Goal: Task Accomplishment & Management: Use online tool/utility

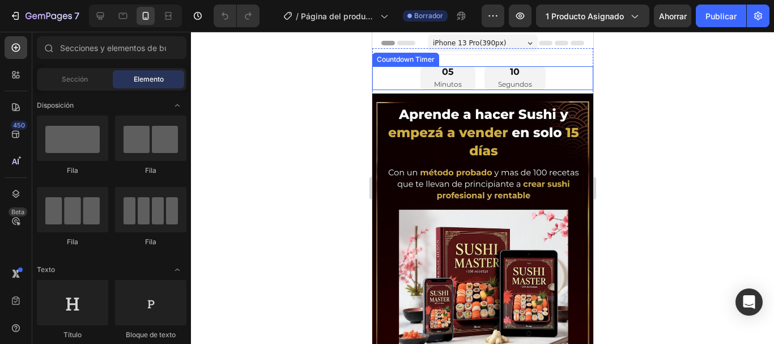
click at [399, 79] on div "05 Minutos 10 Segundos" at bounding box center [482, 78] width 221 height 24
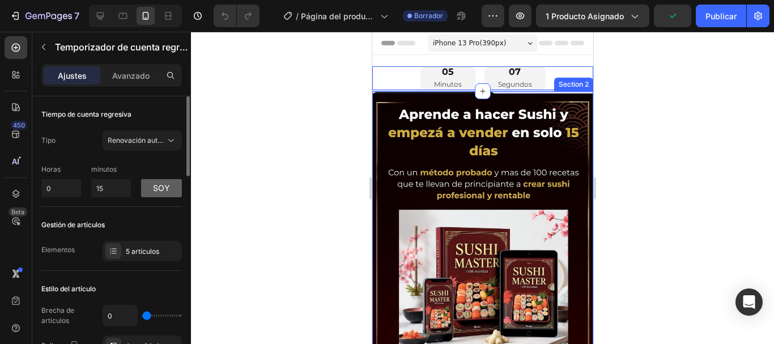
click at [168, 185] on font "soy" at bounding box center [161, 188] width 17 height 10
click at [167, 185] on font "p.m" at bounding box center [161, 188] width 15 height 10
click at [284, 174] on div at bounding box center [482, 188] width 583 height 312
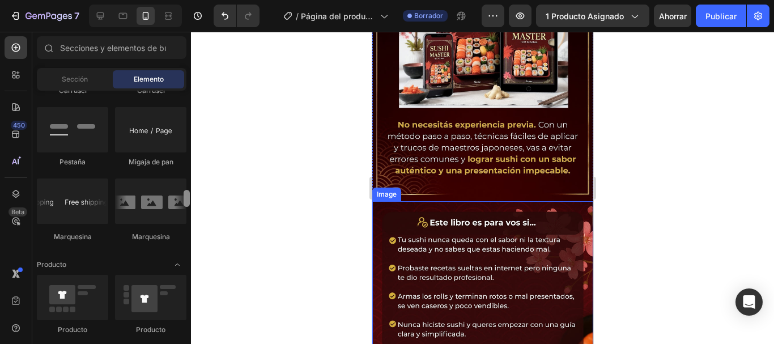
scroll to position [1311, 0]
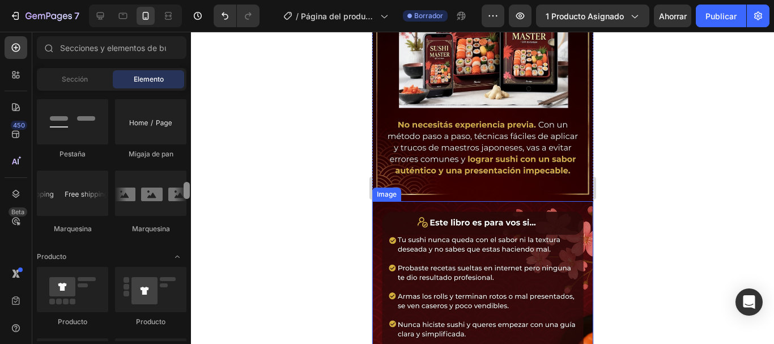
drag, startPoint x: 184, startPoint y: 105, endPoint x: 207, endPoint y: 201, distance: 98.5
click at [207, 0] on div "7 / Página del producto - 27 [PERSON_NAME], 11:25:19 Borrador Avance 1 producto…" at bounding box center [387, 0] width 774 height 0
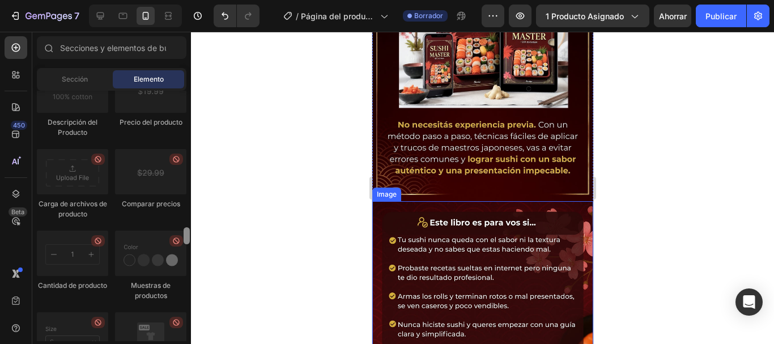
scroll to position [1987, 0]
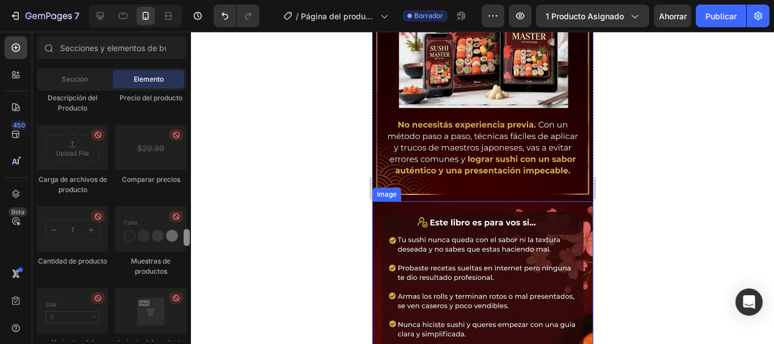
drag, startPoint x: 189, startPoint y: 194, endPoint x: 185, endPoint y: 241, distance: 47.2
click at [185, 241] on div at bounding box center [187, 237] width 6 height 17
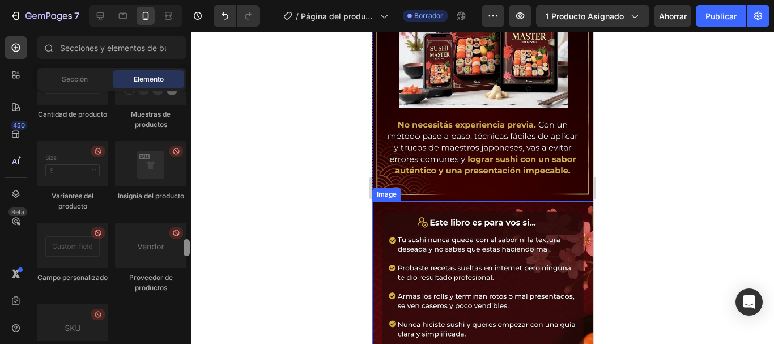
scroll to position [2150, 0]
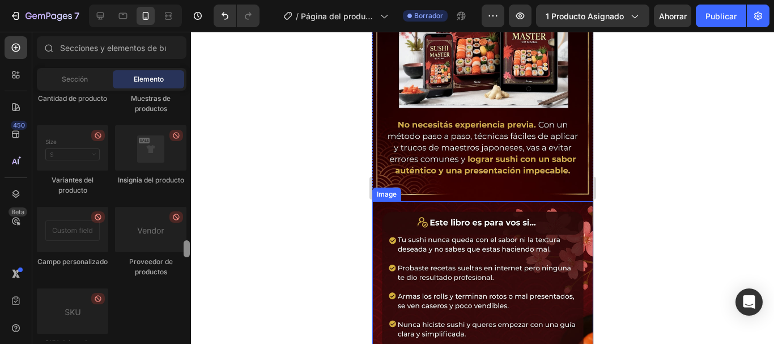
drag, startPoint x: 185, startPoint y: 233, endPoint x: 185, endPoint y: 244, distance: 11.3
click at [185, 244] on div at bounding box center [187, 248] width 6 height 17
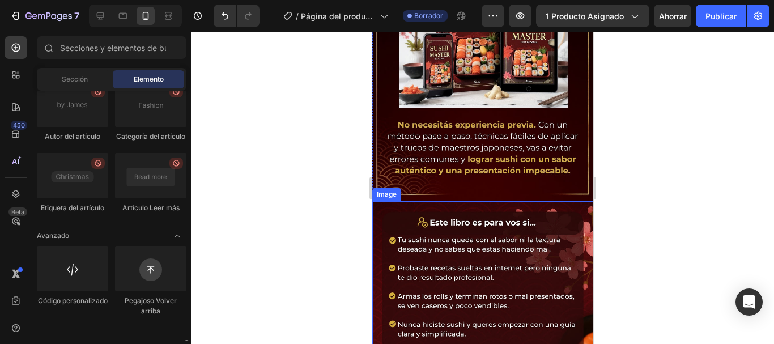
scroll to position [3355, 0]
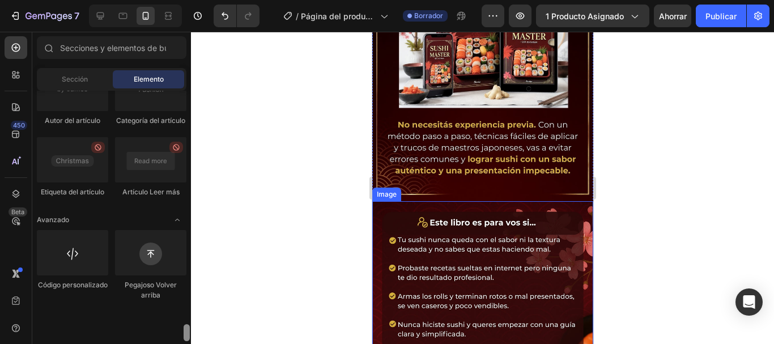
drag, startPoint x: 187, startPoint y: 243, endPoint x: 185, endPoint y: 331, distance: 88.4
click at [185, 331] on div at bounding box center [187, 332] width 6 height 17
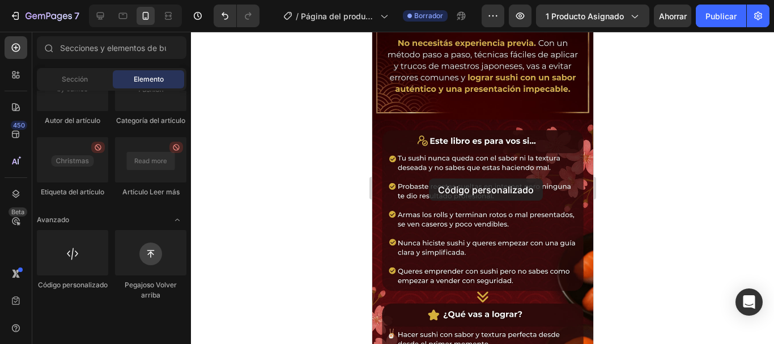
scroll to position [336, 0]
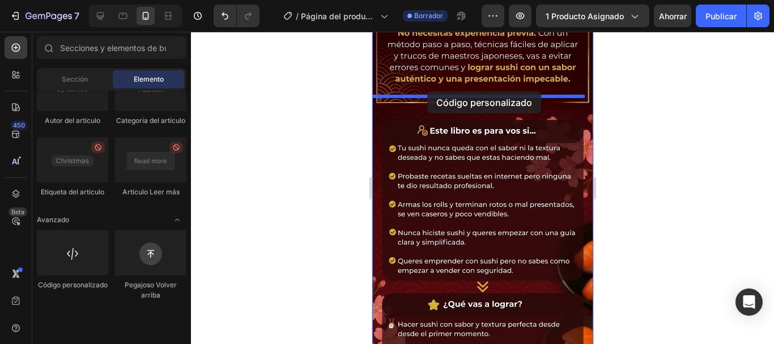
drag, startPoint x: 450, startPoint y: 316, endPoint x: 427, endPoint y: 91, distance: 225.6
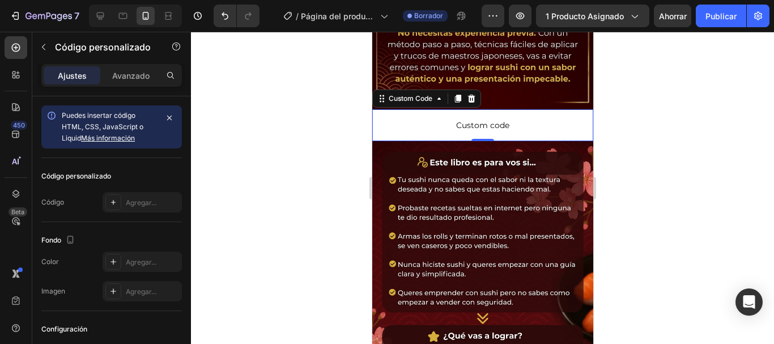
click at [428, 118] on span "Custom code" at bounding box center [482, 125] width 221 height 14
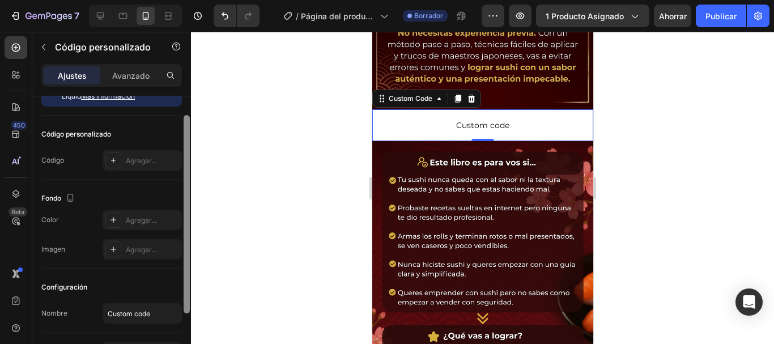
scroll to position [36, 0]
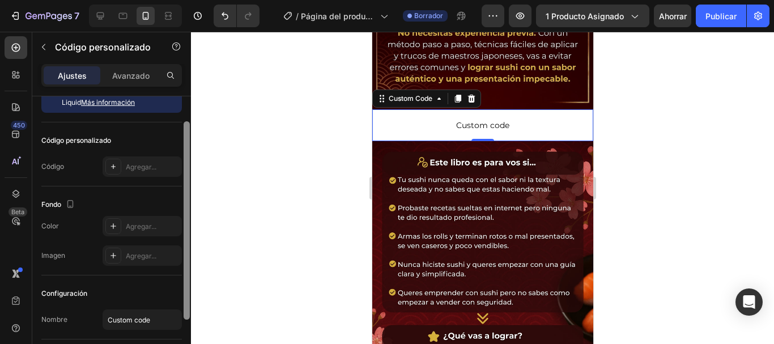
drag, startPoint x: 189, startPoint y: 168, endPoint x: 191, endPoint y: 198, distance: 30.1
click at [191, 0] on div "7 / Página del producto - 27 [PERSON_NAME], 11:25:19 Borrador Avance 1 producto…" at bounding box center [387, 0] width 774 height 0
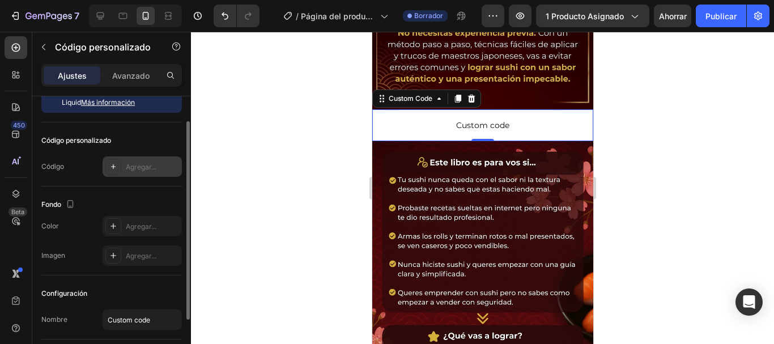
click at [135, 164] on font "Agregar..." at bounding box center [141, 167] width 31 height 8
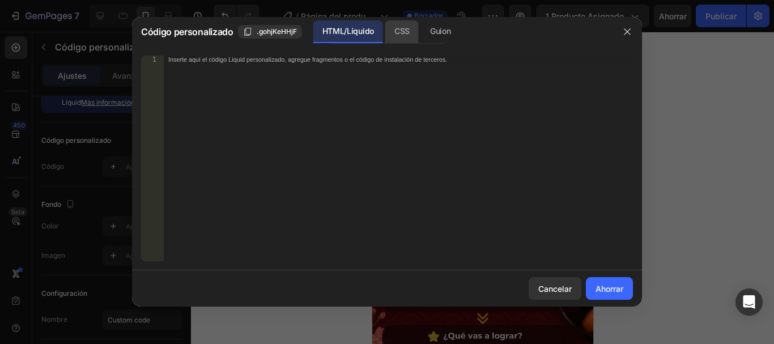
click at [397, 34] on font "CSS" at bounding box center [401, 31] width 15 height 10
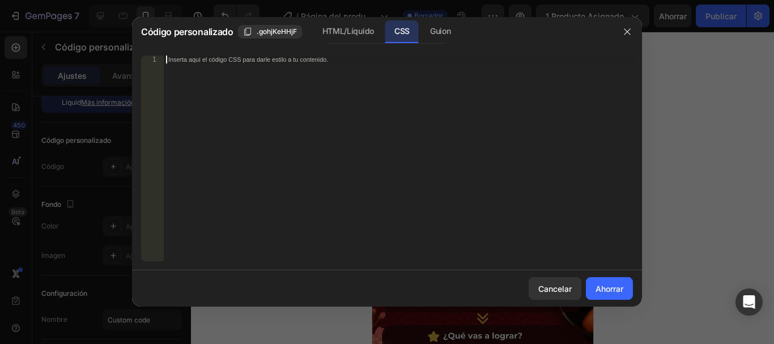
click at [225, 63] on font "Inserta aquí el código CSS para darle estilo a tu contenido." at bounding box center [248, 59] width 160 height 7
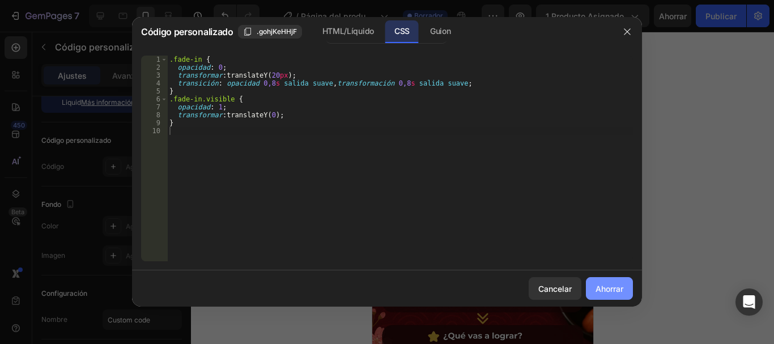
click at [607, 288] on font "Ahorrar" at bounding box center [609, 289] width 28 height 10
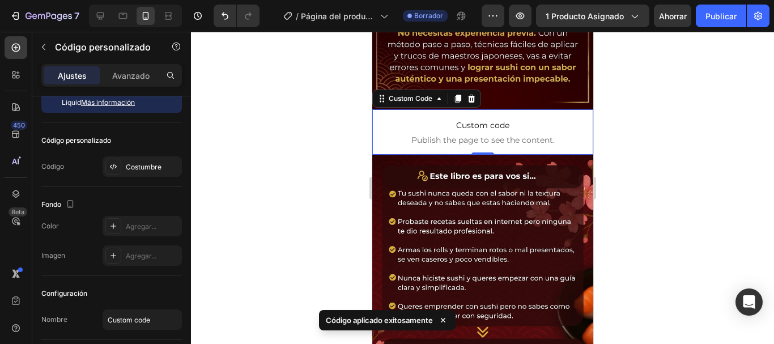
click at [475, 118] on span "Custom code" at bounding box center [482, 125] width 221 height 14
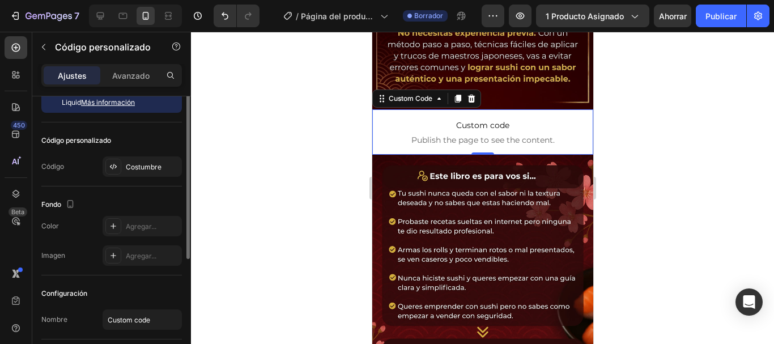
scroll to position [0, 0]
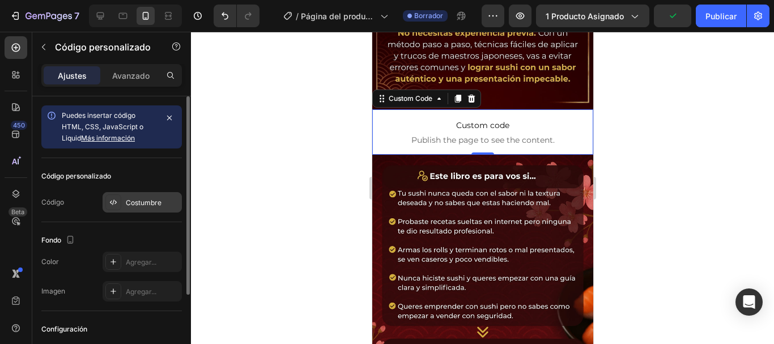
click at [151, 202] on font "Costumbre" at bounding box center [144, 202] width 36 height 8
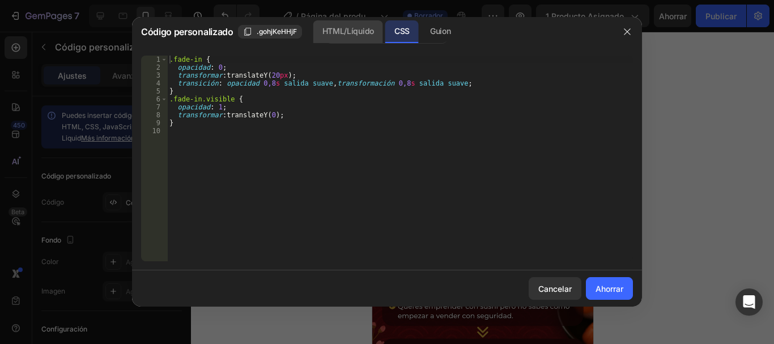
click at [348, 35] on font "HTML/Líquido" at bounding box center [348, 31] width 52 height 10
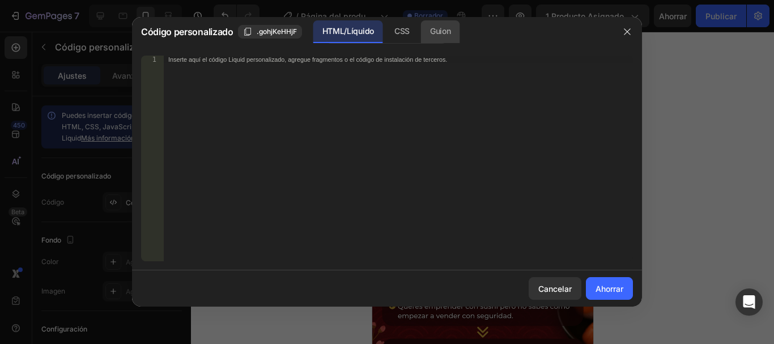
click at [434, 37] on font "Guion" at bounding box center [440, 31] width 20 height 14
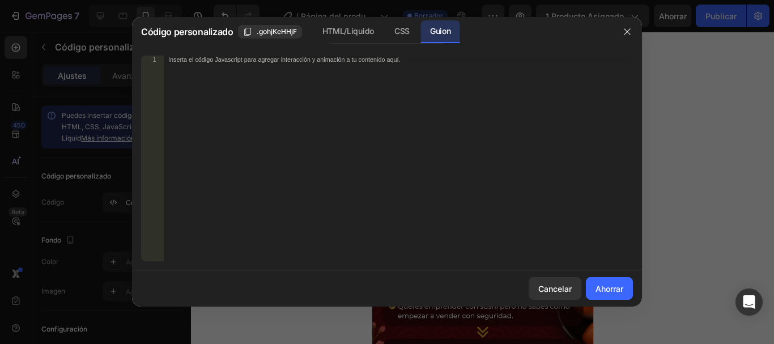
click at [241, 61] on font "Inserta el código Javascript para agregar interacción y animación a tu contenid…" at bounding box center [284, 59] width 232 height 7
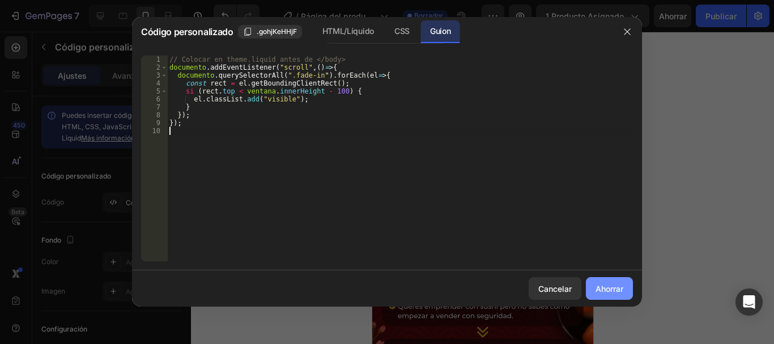
click at [602, 284] on font "Ahorrar" at bounding box center [609, 289] width 28 height 10
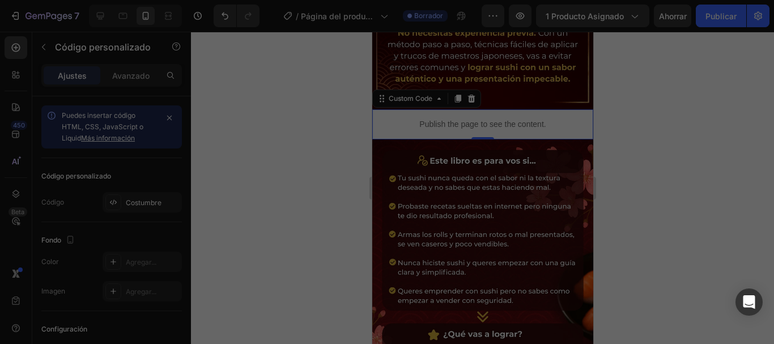
type textarea "});"
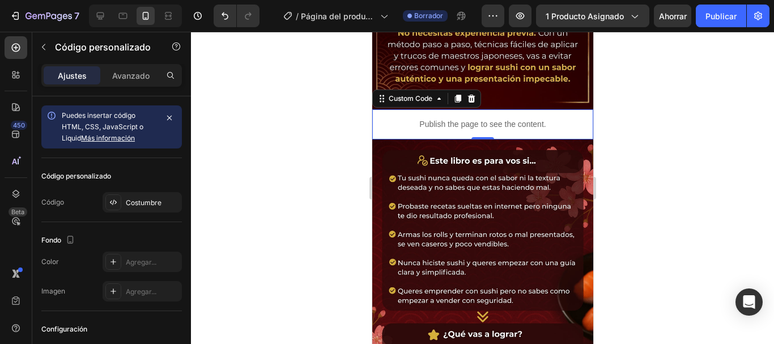
click at [492, 118] on p "Publish the page to see the content." at bounding box center [482, 124] width 221 height 12
click at [497, 118] on p "Publish the page to see the content." at bounding box center [482, 124] width 221 height 12
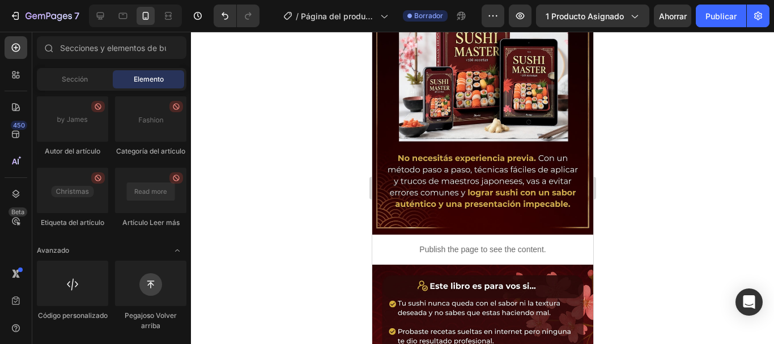
scroll to position [276, 0]
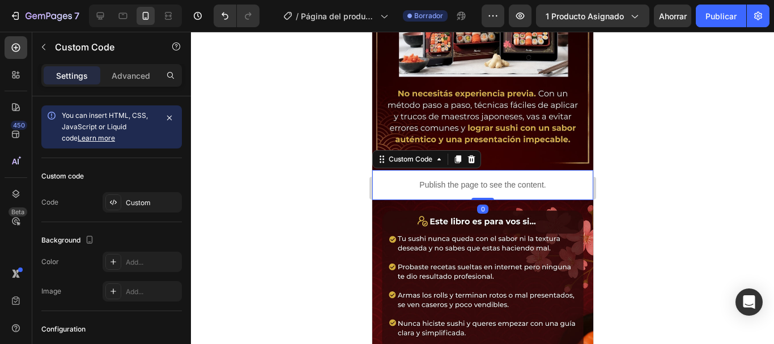
click at [473, 179] on p "Publish the page to see the content." at bounding box center [482, 185] width 221 height 12
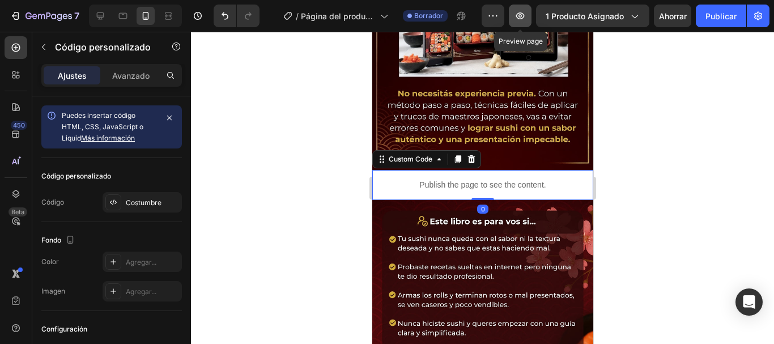
click at [517, 20] on icon "button" at bounding box center [519, 15] width 11 height 11
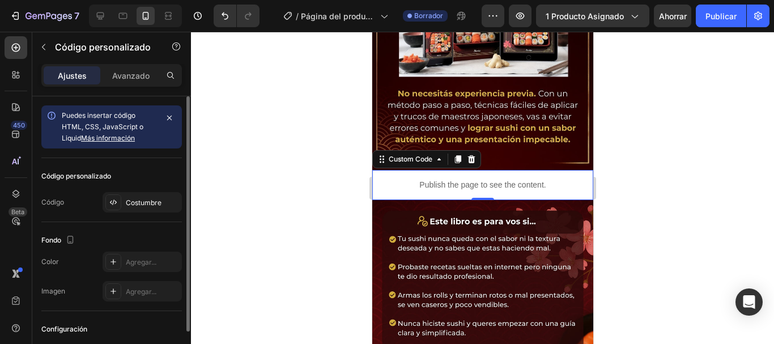
click at [123, 123] on font "Puedes insertar código HTML, CSS, JavaScript o Liquid" at bounding box center [103, 126] width 82 height 31
click at [118, 137] on font "Más información" at bounding box center [108, 138] width 54 height 8
click at [136, 197] on div "Costumbre" at bounding box center [142, 202] width 79 height 20
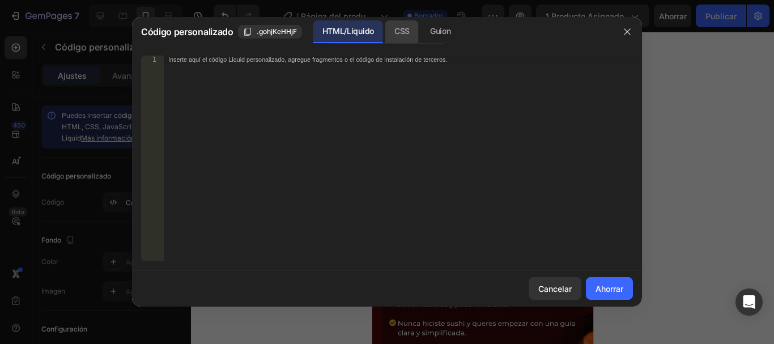
click at [398, 33] on font "CSS" at bounding box center [401, 31] width 15 height 10
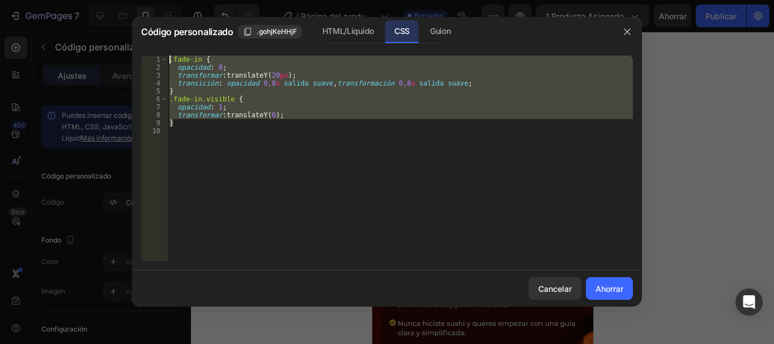
drag, startPoint x: 182, startPoint y: 123, endPoint x: 156, endPoint y: 54, distance: 73.3
click at [156, 54] on div "} 1 2 3 4 5 6 7 8 9 10 .fade-in { opacidad : 0 ; transformar : translateY( 20 p…" at bounding box center [387, 158] width 510 height 224
type textarea ".fade-in { opacity: 0;"
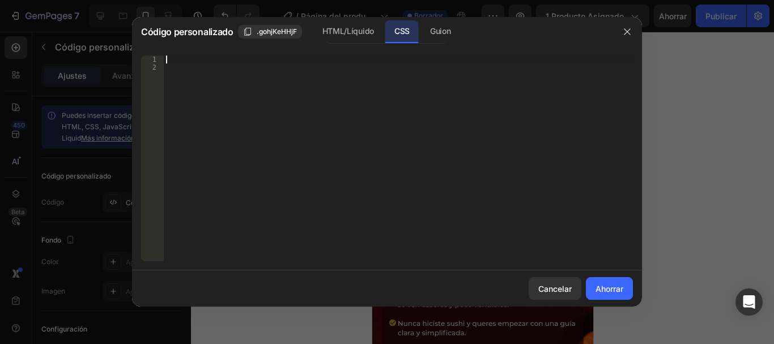
click at [179, 74] on div at bounding box center [398, 166] width 469 height 221
click at [361, 26] on font "HTML/Líquido" at bounding box center [348, 31] width 52 height 10
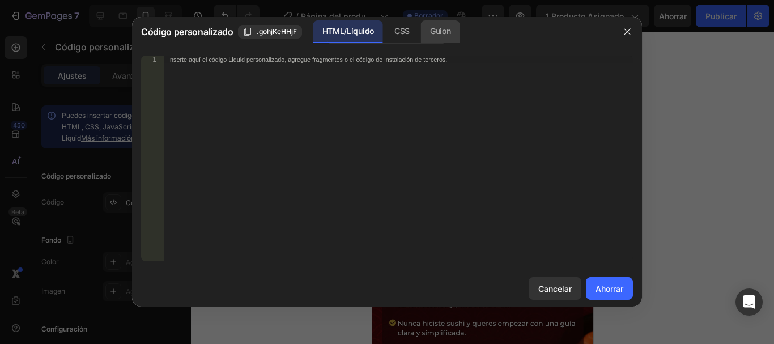
click at [428, 35] on div "Guion" at bounding box center [440, 31] width 39 height 23
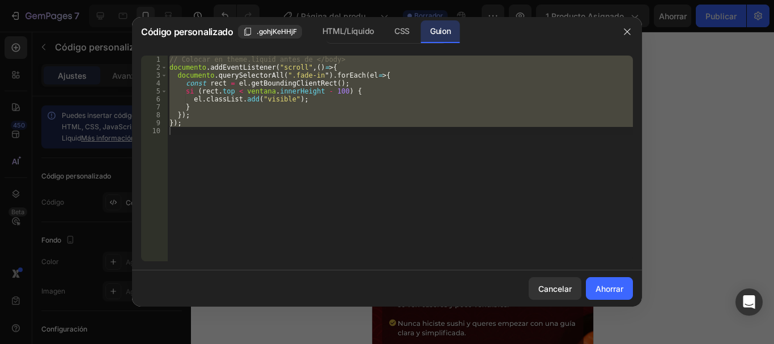
click at [185, 121] on div "// Colocar en theme.liquid antes de </body> documento .addEventListener ( "scro…" at bounding box center [400, 159] width 466 height 206
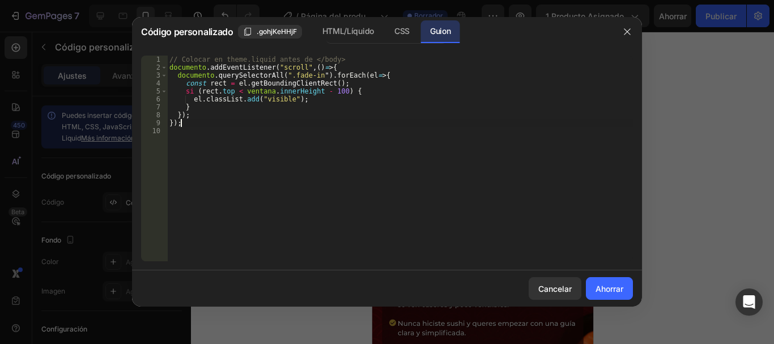
click at [191, 122] on div "// Colocar en theme.liquid antes de </body> documento .addEventListener ( "scro…" at bounding box center [400, 166] width 466 height 221
type textarea "}"
type textarea "e"
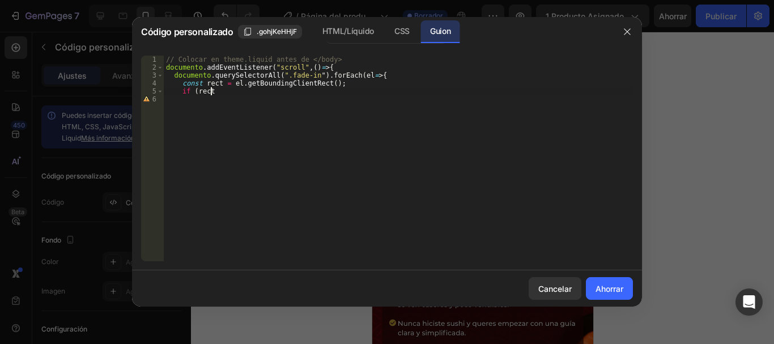
type textarea "i"
type textarea "c"
type textarea "d"
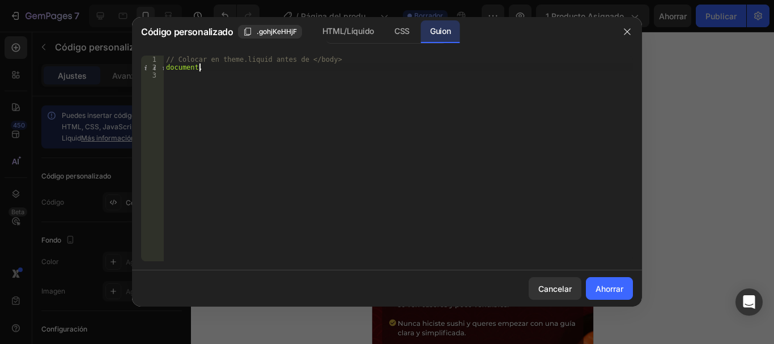
type textarea "d"
type textarea "/"
click at [257, 32] on font ".gohjKeHHjF" at bounding box center [277, 31] width 40 height 8
click at [391, 30] on div "CSS" at bounding box center [401, 31] width 33 height 23
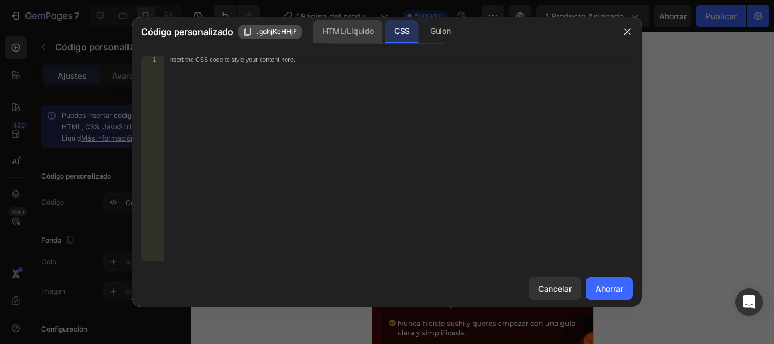
click at [349, 30] on font "HTML/Líquido" at bounding box center [348, 31] width 52 height 10
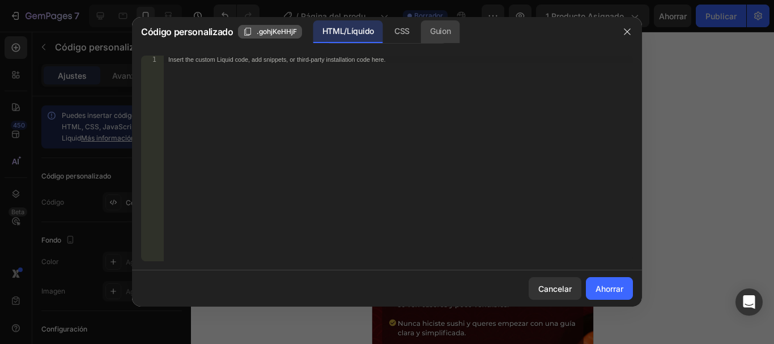
click at [445, 35] on font "Guion" at bounding box center [440, 31] width 20 height 10
click at [364, 28] on font "HTML/Líquido" at bounding box center [348, 31] width 52 height 10
click at [421, 35] on div "CSS" at bounding box center [440, 31] width 39 height 23
click at [440, 31] on font "Guion" at bounding box center [440, 31] width 20 height 10
click at [352, 37] on font "HTML/Líquido" at bounding box center [348, 31] width 52 height 14
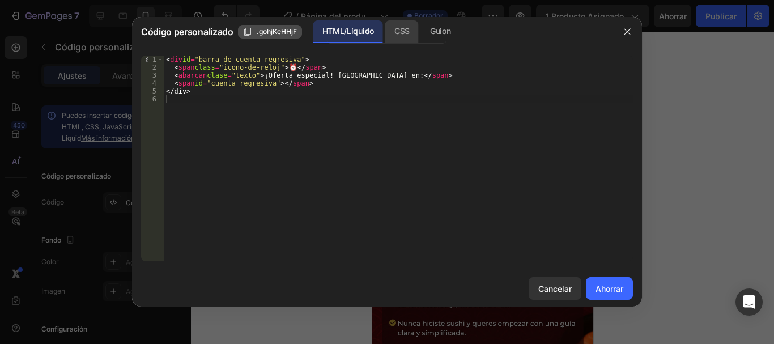
click at [401, 31] on font "CSS" at bounding box center [401, 31] width 15 height 10
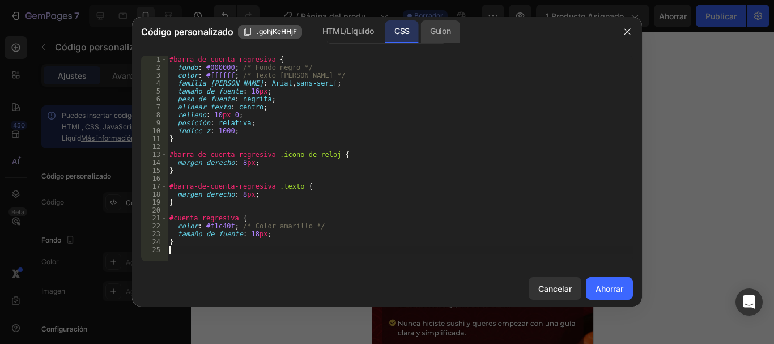
click at [449, 29] on font "Guion" at bounding box center [440, 31] width 20 height 10
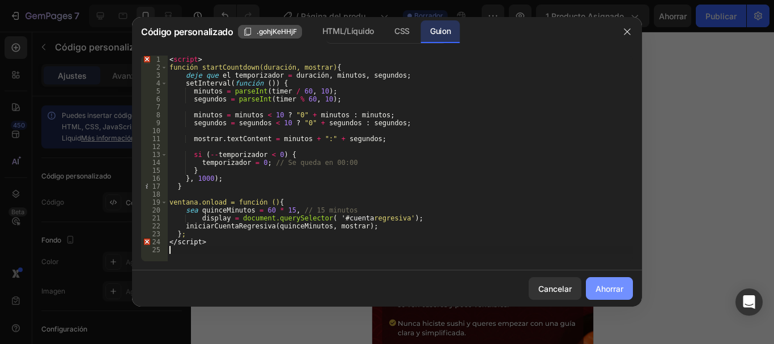
click at [604, 291] on font "Ahorrar" at bounding box center [609, 289] width 28 height 10
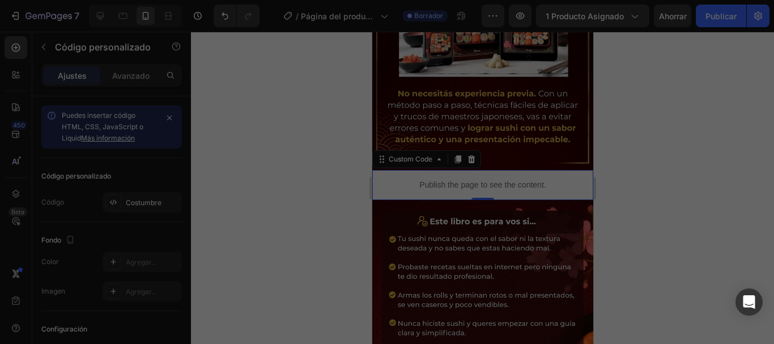
type textarea "</script>"
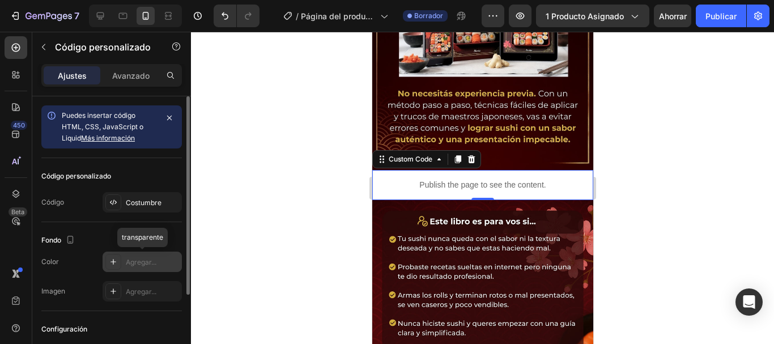
click at [118, 265] on div at bounding box center [113, 262] width 16 height 16
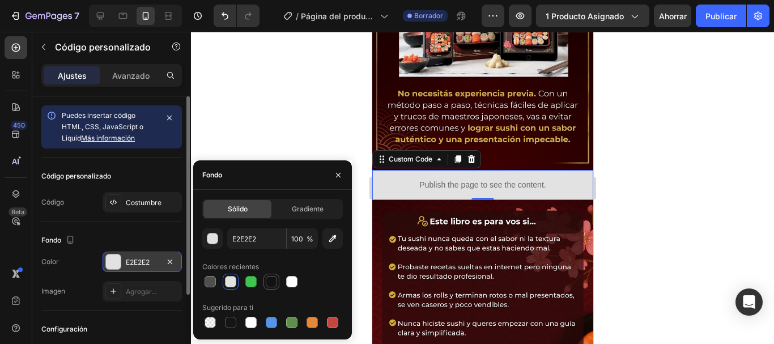
click at [268, 284] on div at bounding box center [271, 281] width 11 height 11
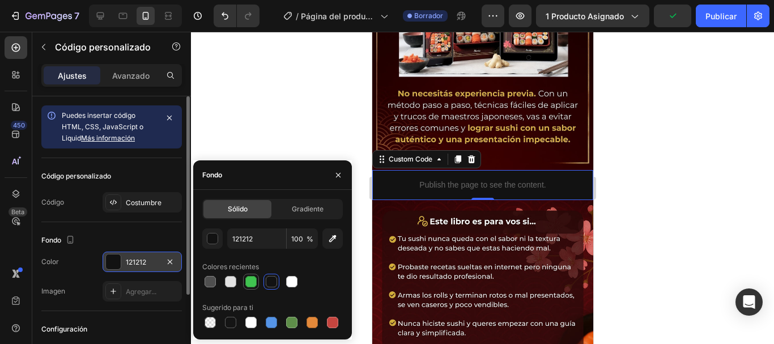
click at [254, 284] on div at bounding box center [250, 281] width 11 height 11
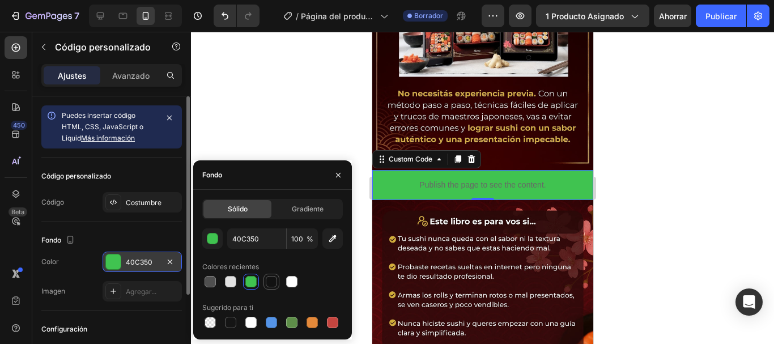
click at [267, 284] on div at bounding box center [271, 281] width 11 height 11
type input "121212"
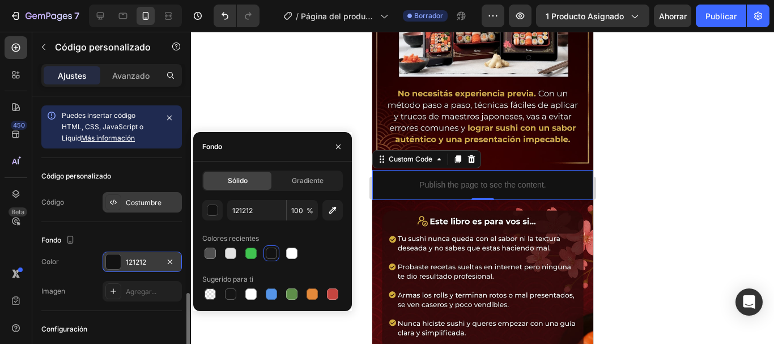
scroll to position [115, 0]
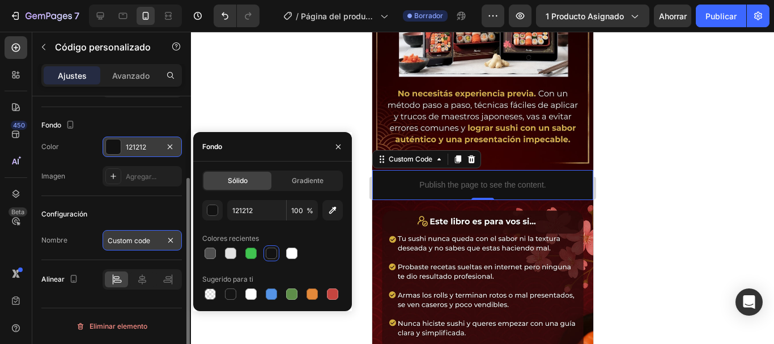
click at [145, 240] on input "Custom code" at bounding box center [142, 240] width 79 height 20
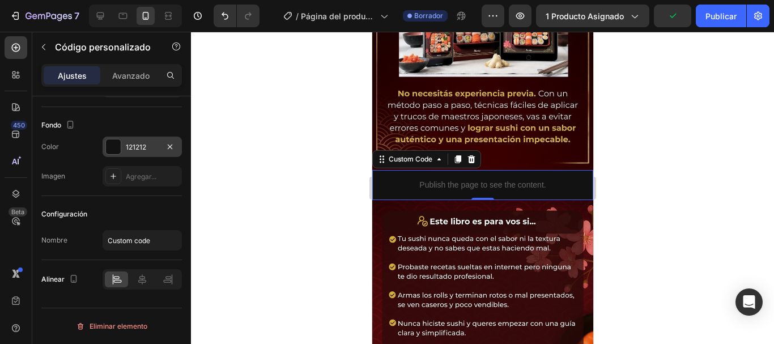
click at [254, 210] on div at bounding box center [482, 188] width 583 height 312
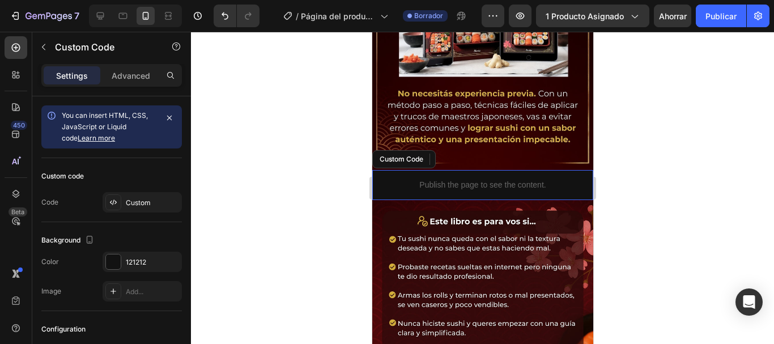
click at [458, 179] on p "Publish the page to see the content." at bounding box center [482, 185] width 221 height 12
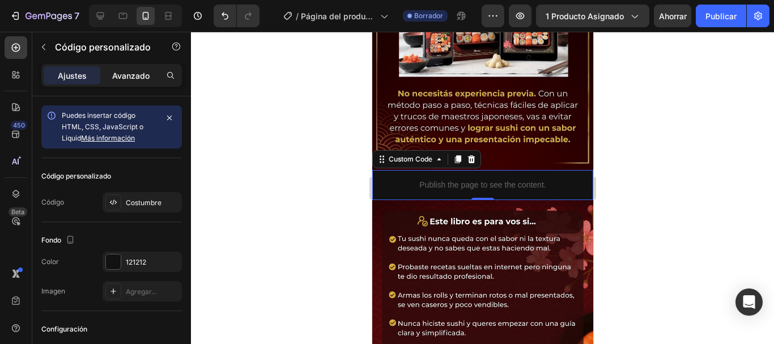
click at [127, 76] on font "Avanzado" at bounding box center [130, 76] width 37 height 10
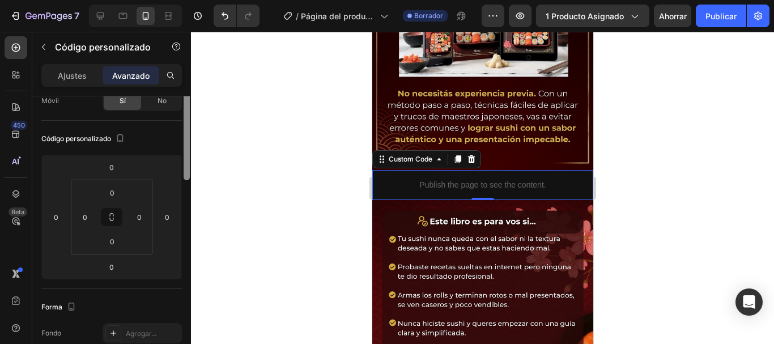
scroll to position [0, 0]
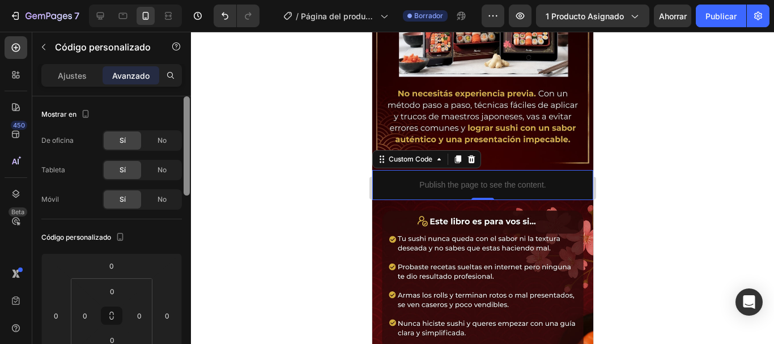
drag, startPoint x: 188, startPoint y: 156, endPoint x: 170, endPoint y: 113, distance: 46.7
click at [197, 0] on div "7 / Página del producto - 27 [PERSON_NAME], 11:25:19 Borrador Avance 1 producto…" at bounding box center [387, 0] width 774 height 0
click at [58, 76] on font "Ajustes" at bounding box center [72, 76] width 29 height 10
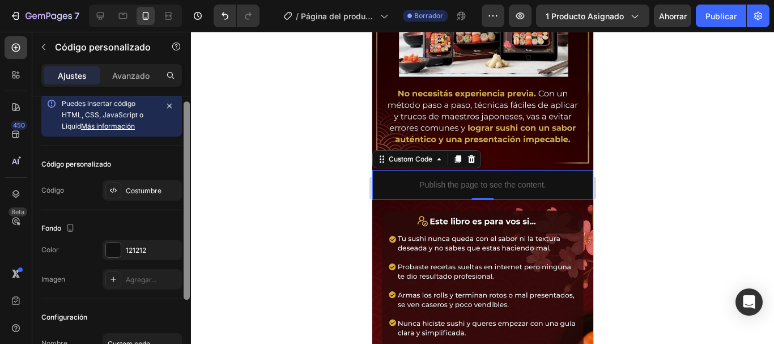
scroll to position [14, 0]
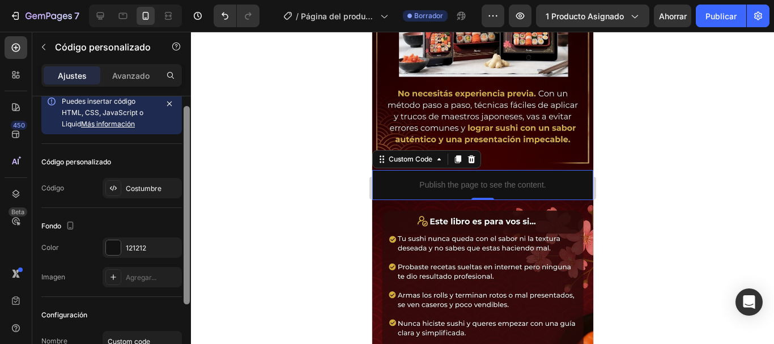
drag, startPoint x: 187, startPoint y: 155, endPoint x: 189, endPoint y: 165, distance: 10.4
click at [189, 165] on div at bounding box center [187, 205] width 6 height 198
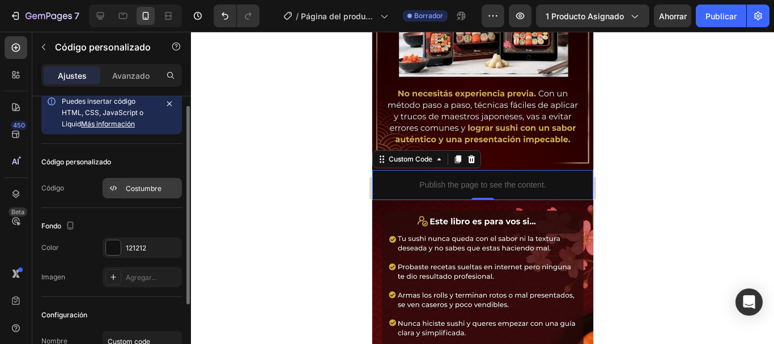
click at [142, 190] on font "Costumbre" at bounding box center [144, 188] width 36 height 8
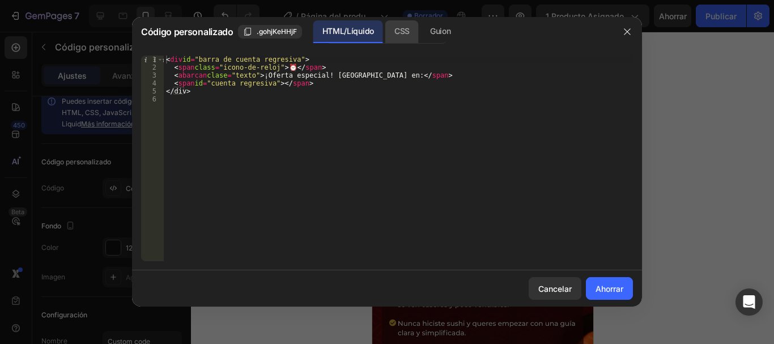
click at [421, 32] on div "CSS" at bounding box center [440, 31] width 39 height 23
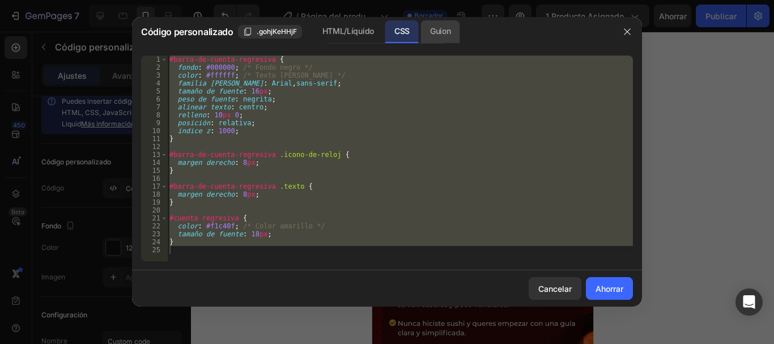
click at [429, 28] on div "Guion" at bounding box center [440, 31] width 39 height 23
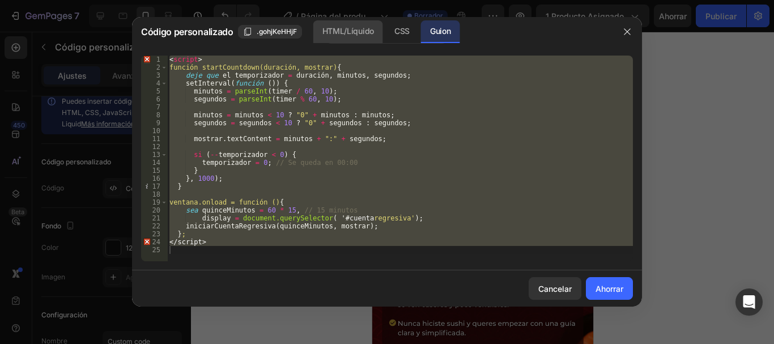
click at [351, 28] on font "HTML/Líquido" at bounding box center [348, 31] width 52 height 10
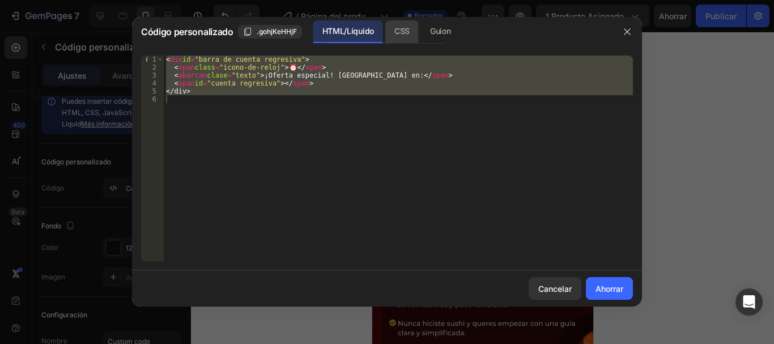
click at [394, 33] on font "CSS" at bounding box center [401, 31] width 15 height 10
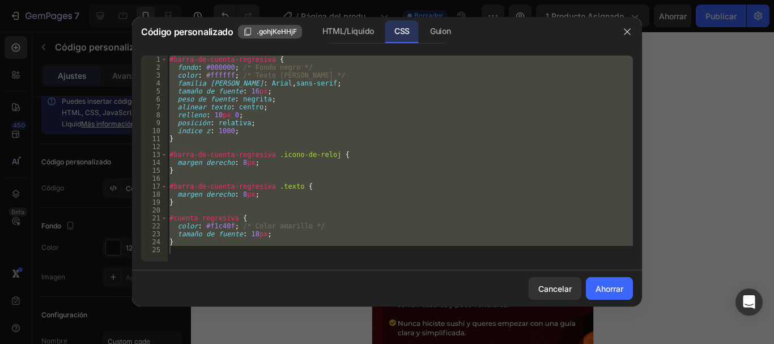
click at [272, 31] on font ".gohjKeHHjF" at bounding box center [277, 31] width 40 height 8
click at [430, 31] on font "Guion" at bounding box center [440, 31] width 20 height 10
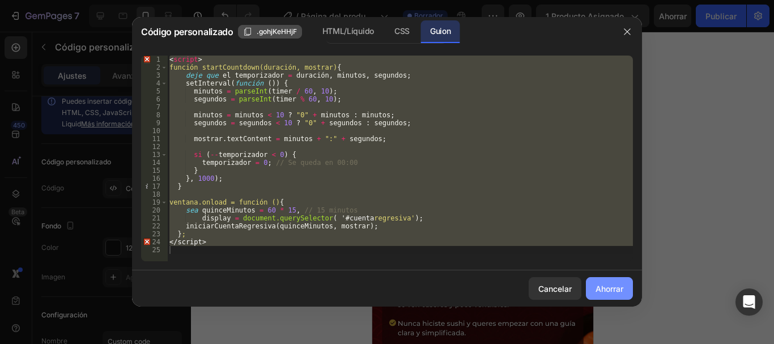
click at [603, 287] on font "Ahorrar" at bounding box center [609, 289] width 28 height 10
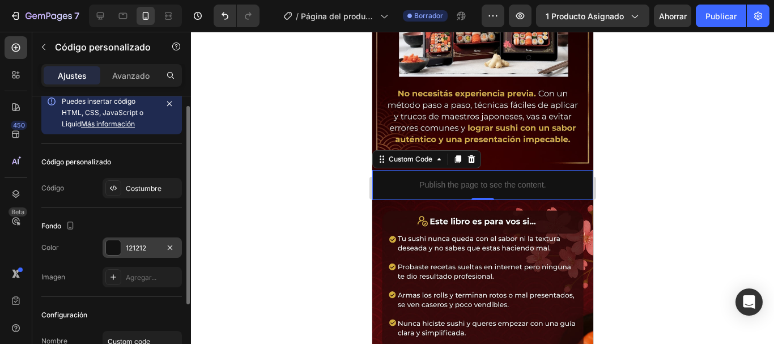
click at [117, 247] on div at bounding box center [113, 247] width 15 height 15
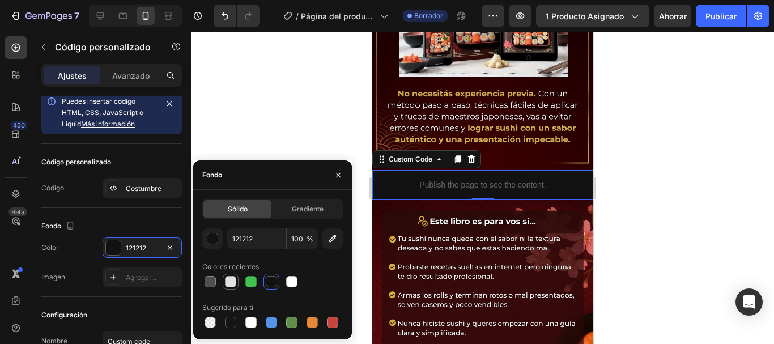
click at [232, 277] on div at bounding box center [230, 281] width 11 height 11
type input "E2E2E2"
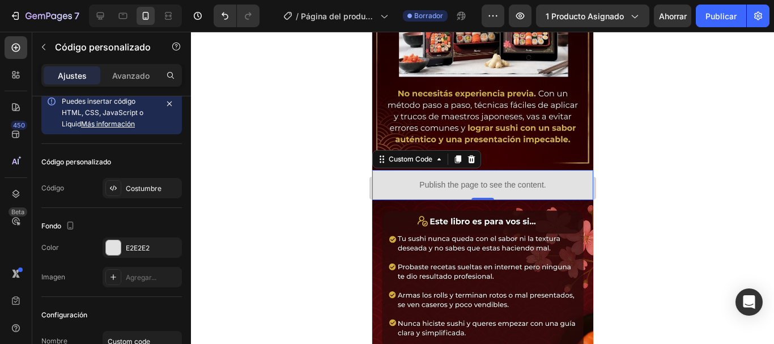
click at [279, 117] on div at bounding box center [482, 188] width 583 height 312
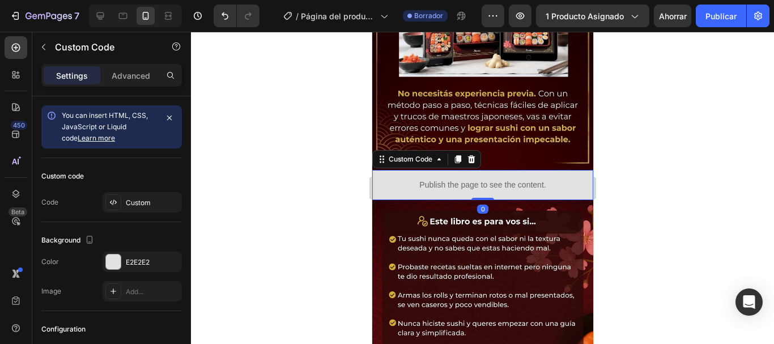
click at [432, 178] on div "Publish the page to see the content." at bounding box center [482, 185] width 221 height 30
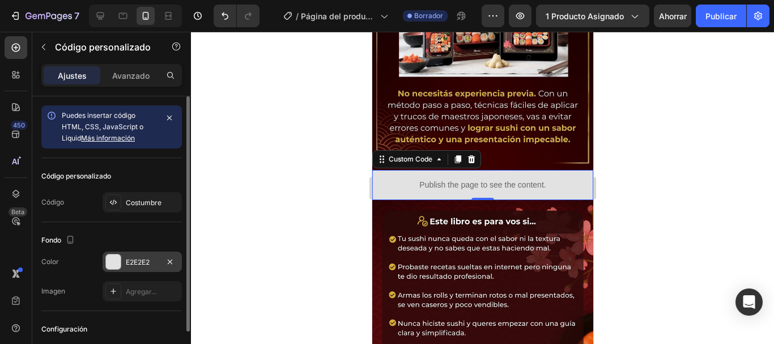
click at [146, 261] on font "E2E2E2" at bounding box center [138, 262] width 24 height 8
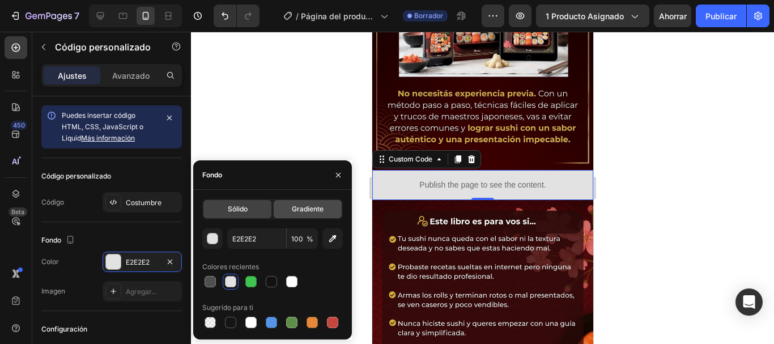
click at [305, 210] on font "Gradiente" at bounding box center [308, 208] width 32 height 8
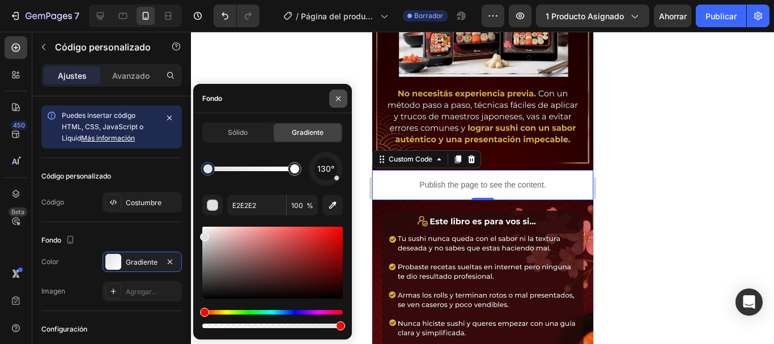
click at [337, 101] on icon "button" at bounding box center [338, 98] width 9 height 9
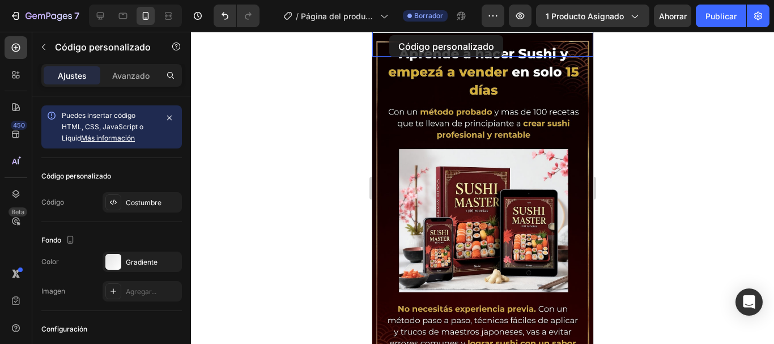
scroll to position [0, 0]
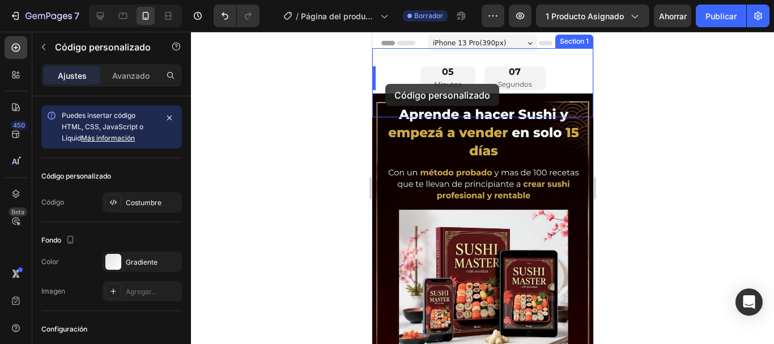
drag, startPoint x: 384, startPoint y: 150, endPoint x: 385, endPoint y: 84, distance: 65.7
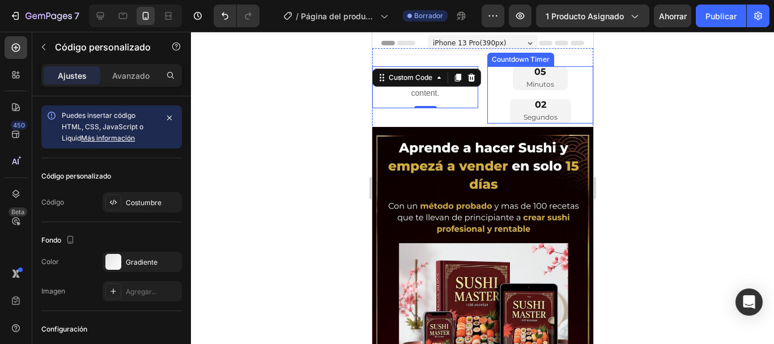
click at [567, 83] on div "05 Minutos 02 Segundos" at bounding box center [540, 94] width 106 height 57
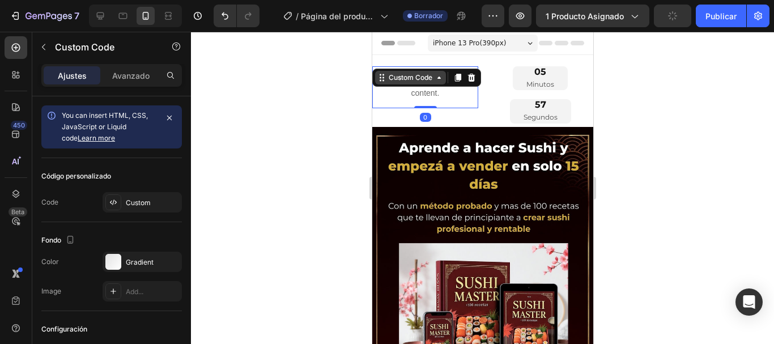
click at [409, 61] on div "Publish the page to see the content. Custom Code 0 05 Minutos 57 Segundos Count…" at bounding box center [482, 99] width 221 height 103
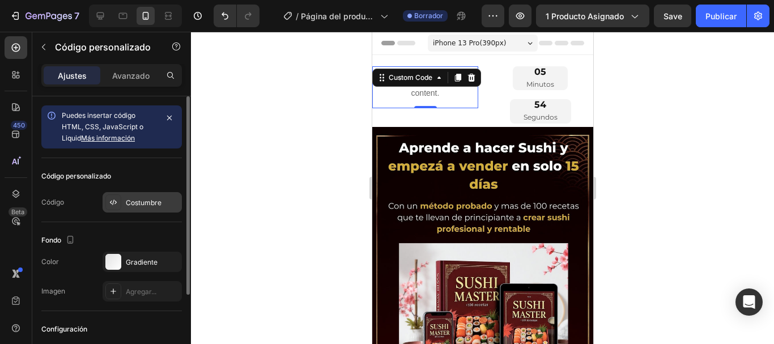
click at [145, 199] on font "Costumbre" at bounding box center [144, 202] width 36 height 8
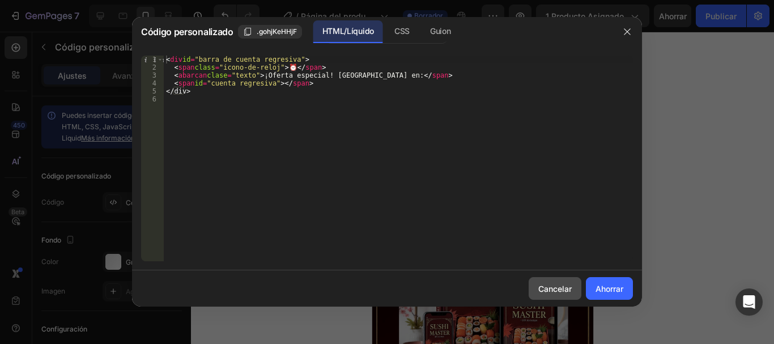
click at [572, 289] on button "Cancelar" at bounding box center [555, 288] width 53 height 23
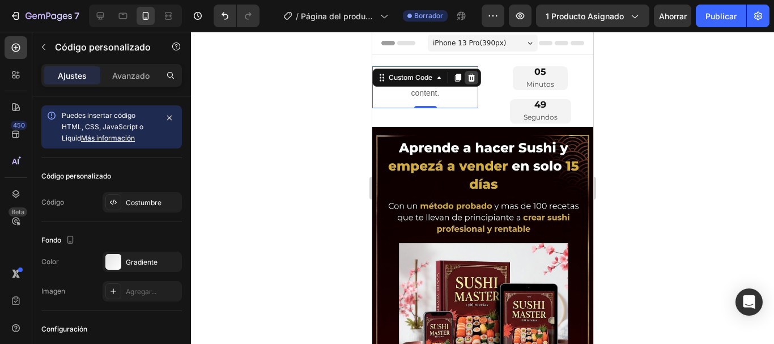
click at [471, 79] on icon at bounding box center [470, 78] width 7 height 8
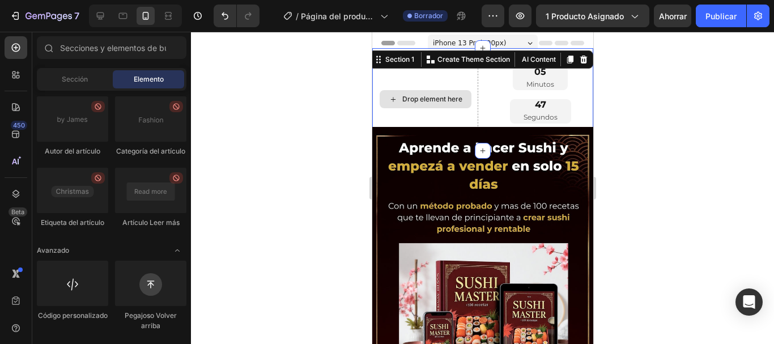
click at [446, 89] on div "Drop element here" at bounding box center [425, 99] width 106 height 66
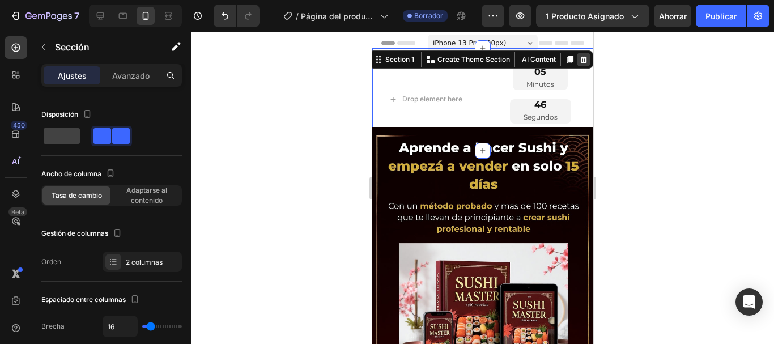
click at [580, 61] on icon at bounding box center [583, 60] width 7 height 8
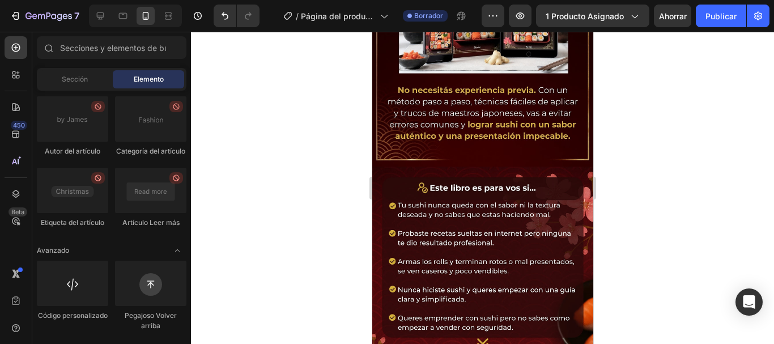
scroll to position [257, 0]
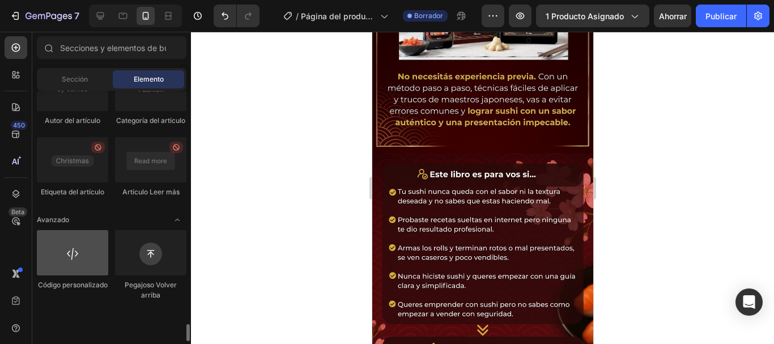
click at [80, 275] on div at bounding box center [72, 252] width 71 height 45
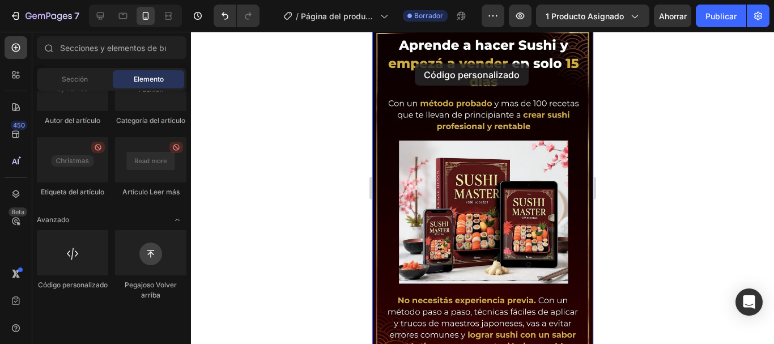
scroll to position [0, 0]
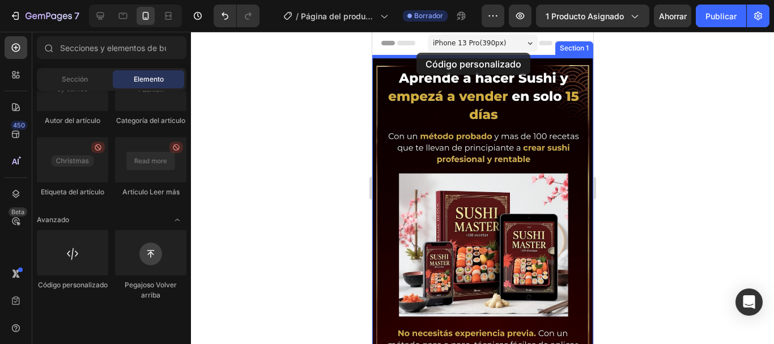
drag, startPoint x: 459, startPoint y: 313, endPoint x: 416, endPoint y: 53, distance: 263.6
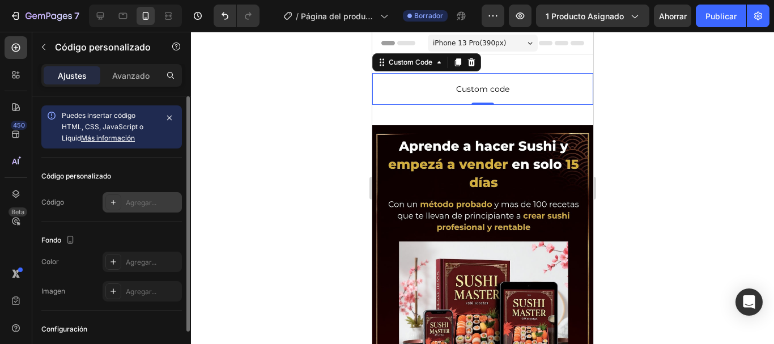
click at [142, 206] on font "Agregar..." at bounding box center [141, 202] width 31 height 8
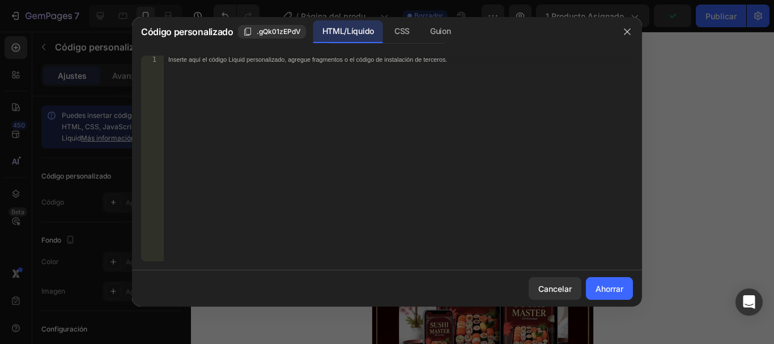
click at [188, 56] on font "Inserte aquí el código Liquid personalizado, agregue fragmentos o el código de …" at bounding box center [307, 59] width 279 height 7
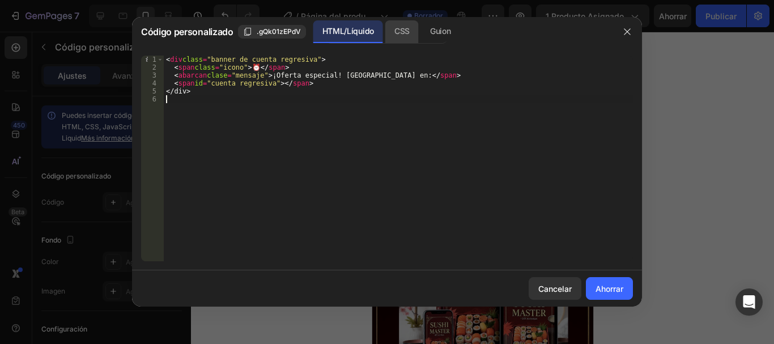
click at [394, 28] on font "CSS" at bounding box center [401, 31] width 15 height 10
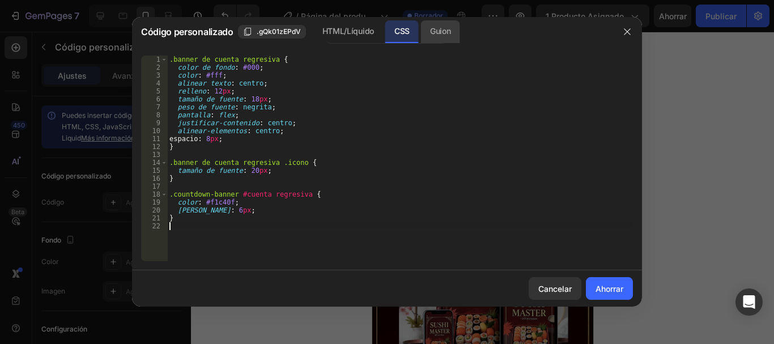
click at [431, 35] on font "Guion" at bounding box center [440, 31] width 20 height 10
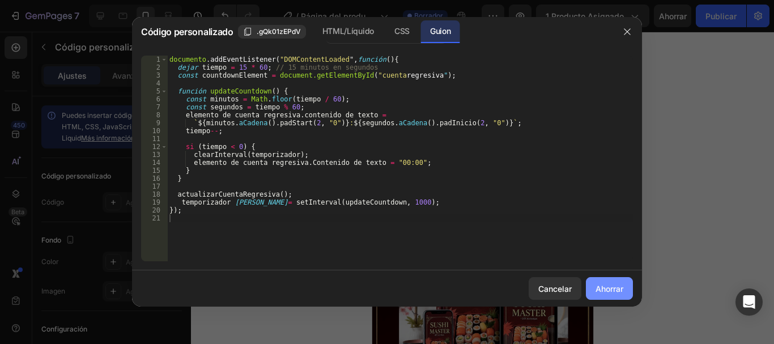
click at [600, 287] on font "Ahorrar" at bounding box center [609, 289] width 28 height 10
type textarea "});"
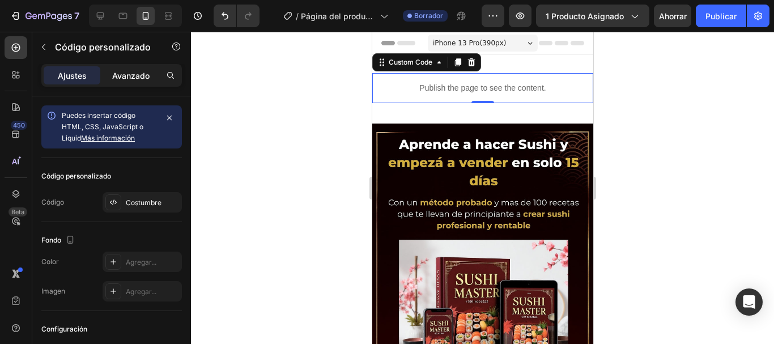
click at [151, 76] on div "Avanzado" at bounding box center [131, 75] width 57 height 18
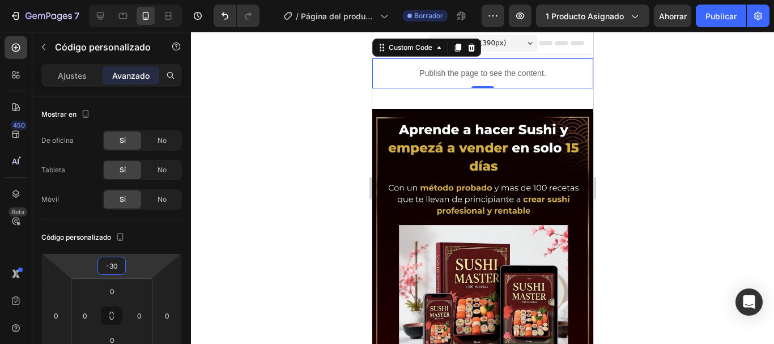
type input "-32"
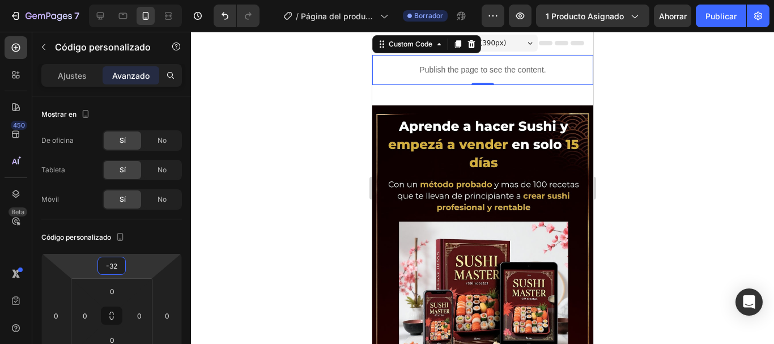
drag, startPoint x: 132, startPoint y: 272, endPoint x: 133, endPoint y: 281, distance: 9.1
click at [133, 0] on html "7 / Página del producto - 27 [PERSON_NAME], 11:25:19 Borrador Avance 1 producto…" at bounding box center [387, 0] width 774 height 0
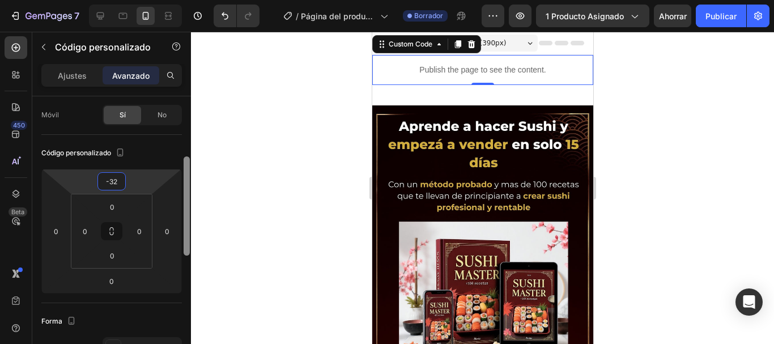
scroll to position [108, 0]
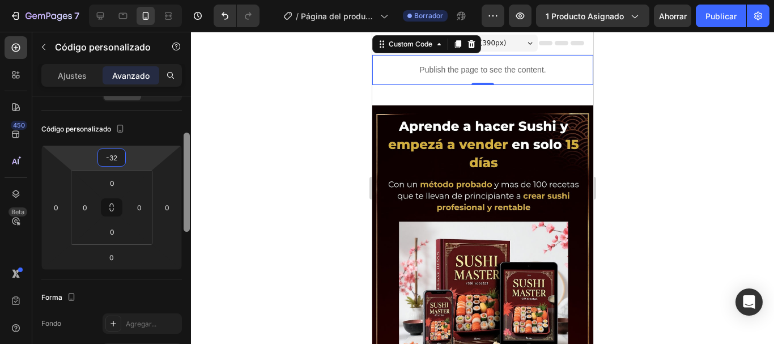
drag, startPoint x: 188, startPoint y: 190, endPoint x: 190, endPoint y: 231, distance: 40.8
click at [190, 229] on div at bounding box center [186, 235] width 8 height 280
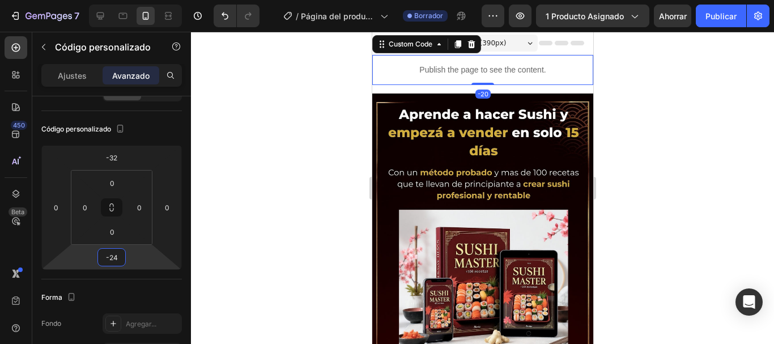
drag, startPoint x: 142, startPoint y: 265, endPoint x: 142, endPoint y: 271, distance: 6.8
click at [142, 0] on html "7 / Página del producto - 27 [PERSON_NAME], 11:25:19 Borrador Avance 1 producto…" at bounding box center [387, 0] width 774 height 0
click at [141, 0] on html "7 / Página del producto - 27 [PERSON_NAME], 11:25:19 Borrador Avance 1 producto…" at bounding box center [387, 0] width 774 height 0
type input "-48"
click at [140, 0] on html "7 / Página del producto - 27 [PERSON_NAME], 11:25:19 Borrador Avance 1 producto…" at bounding box center [387, 0] width 774 height 0
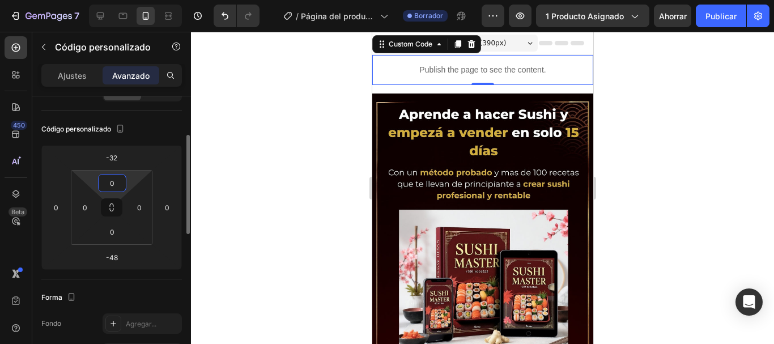
click at [113, 176] on input "0" at bounding box center [112, 182] width 23 height 17
drag, startPoint x: 114, startPoint y: 172, endPoint x: 113, endPoint y: 189, distance: 17.6
click at [113, 0] on html "7 / Página del producto - 27 [PERSON_NAME], 11:25:19 Borrador Avance 1 producto…" at bounding box center [387, 0] width 774 height 0
drag, startPoint x: 113, startPoint y: 196, endPoint x: 112, endPoint y: 190, distance: 6.3
click at [112, 0] on html "7 / Página del producto - 27 [PERSON_NAME], 11:25:19 Borrador Avance 1 producto…" at bounding box center [387, 0] width 774 height 0
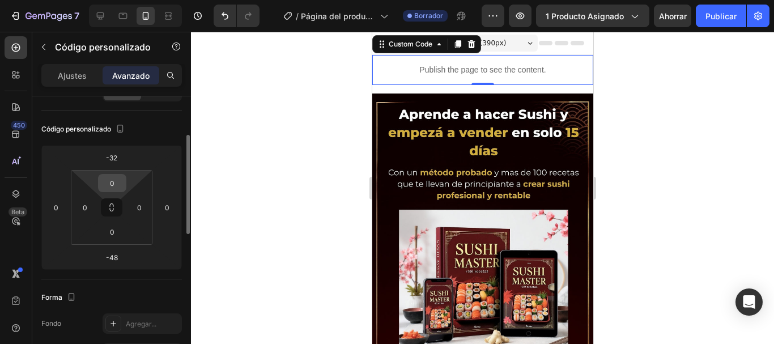
click at [115, 186] on input "0" at bounding box center [112, 182] width 23 height 17
type input "-"
type input "4"
type input "0"
click at [172, 137] on div "Código personalizado" at bounding box center [111, 129] width 140 height 18
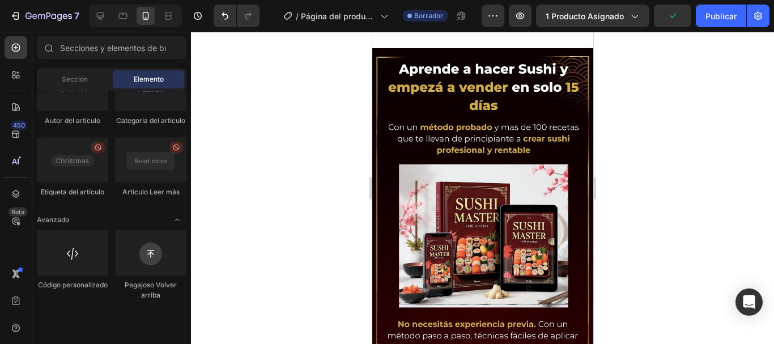
scroll to position [0, 0]
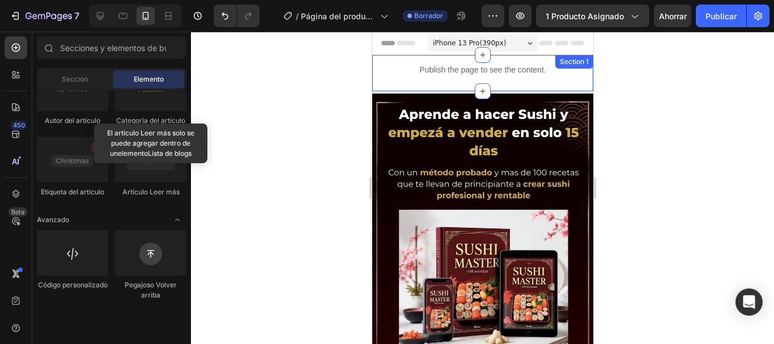
click at [450, 77] on div "Publish the page to see the content." at bounding box center [482, 70] width 221 height 30
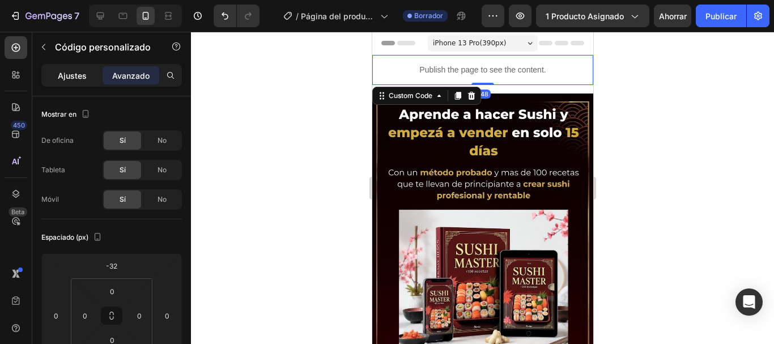
click at [69, 82] on div "Ajustes" at bounding box center [72, 75] width 57 height 18
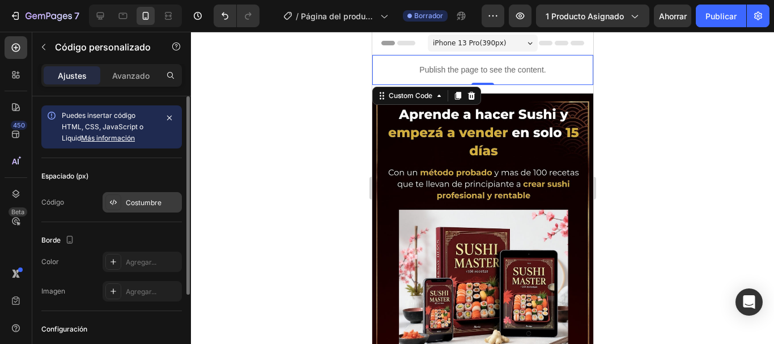
click at [144, 208] on div "Costumbre" at bounding box center [142, 202] width 79 height 20
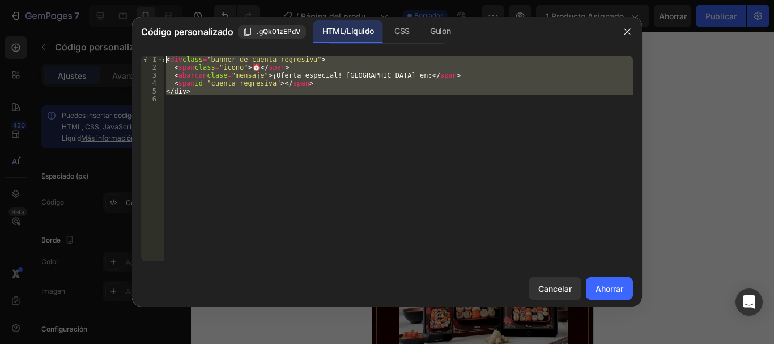
drag, startPoint x: 225, startPoint y: 106, endPoint x: 139, endPoint y: 52, distance: 102.1
click at [139, 52] on div "1 2 3 4 5 6 < div class = "banner de cuenta regresiva" > < span class = "icono"…" at bounding box center [387, 158] width 510 height 224
type textarea "<div class="countdown-banner"> <span class="icon">⏰</span>"
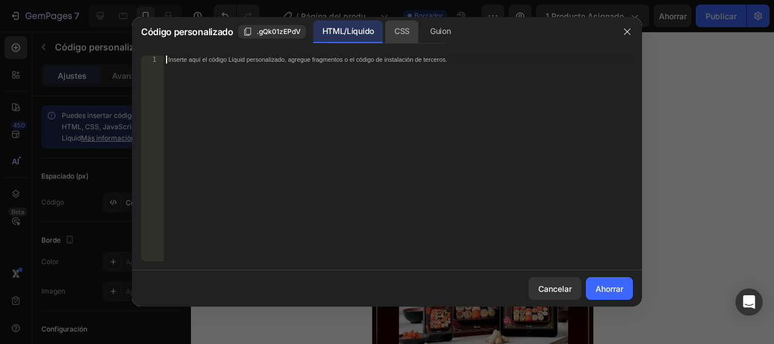
click at [407, 28] on font "CSS" at bounding box center [401, 31] width 15 height 10
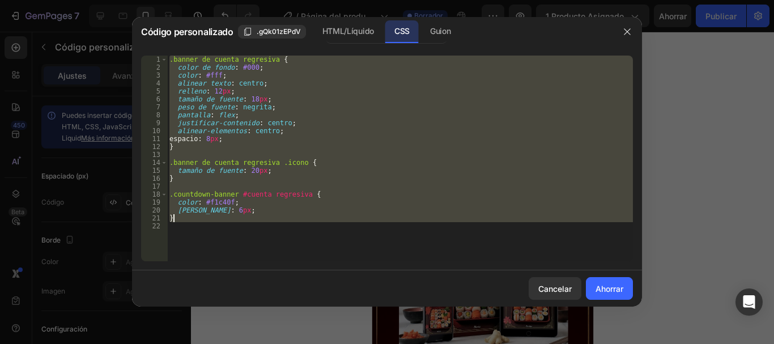
type textarea "color: #f1c40f;"
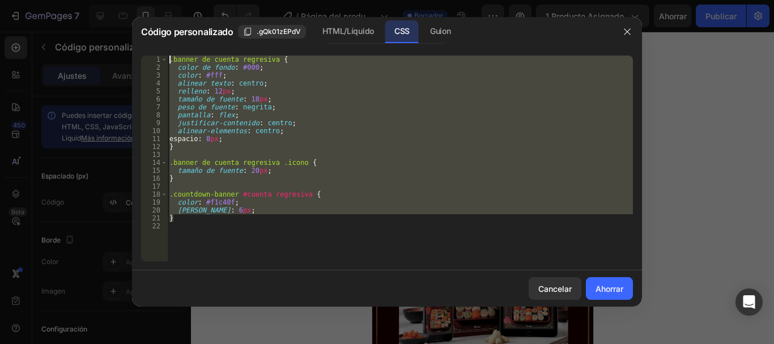
drag, startPoint x: 210, startPoint y: 222, endPoint x: 156, endPoint y: 25, distance: 203.8
click at [156, 25] on div "Código personalizado .gQk01zEPdV HTML/Líquido CSS [PERSON_NAME] gap: 8px; 1 2 3…" at bounding box center [387, 161] width 510 height 289
type textarea ".countdown-banner { background-color: #000;"
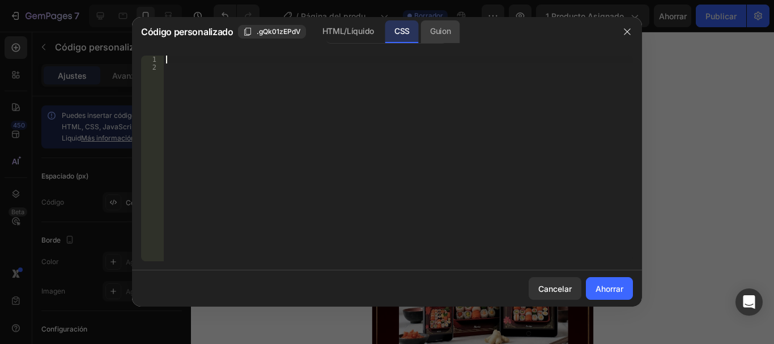
click at [432, 27] on font "Guion" at bounding box center [440, 31] width 20 height 10
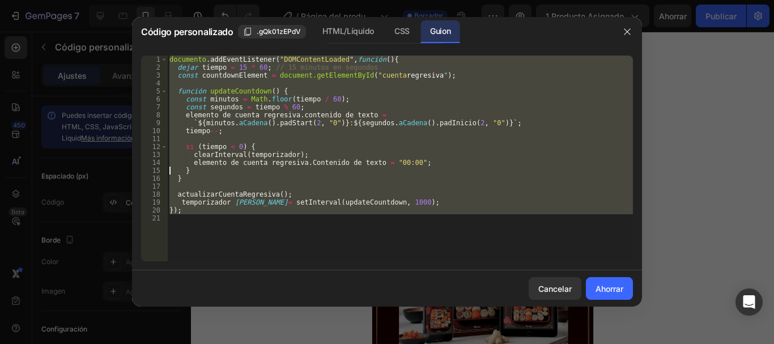
type textarea "}"
type textarea "});"
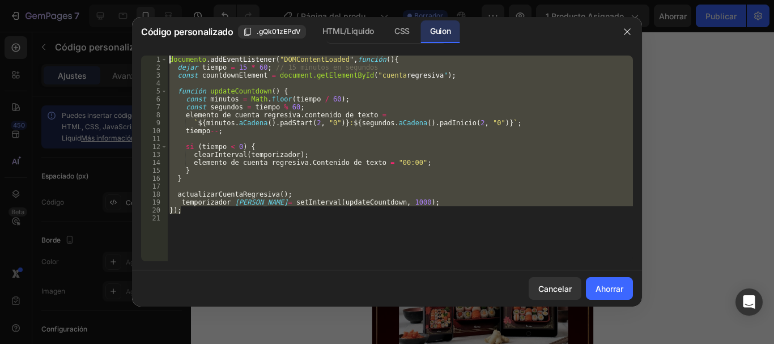
drag, startPoint x: 189, startPoint y: 211, endPoint x: 157, endPoint y: 16, distance: 197.4
click at [157, 16] on div "Código personalizado .gQk01zEPdV HTML/Líquido CSS [PERSON_NAME] 1 2 3 4 5 6 7 8…" at bounding box center [387, 172] width 774 height 344
type textarea "document.addEventListener("DOMContentLoaded", function() { let time = 15 * 60; …"
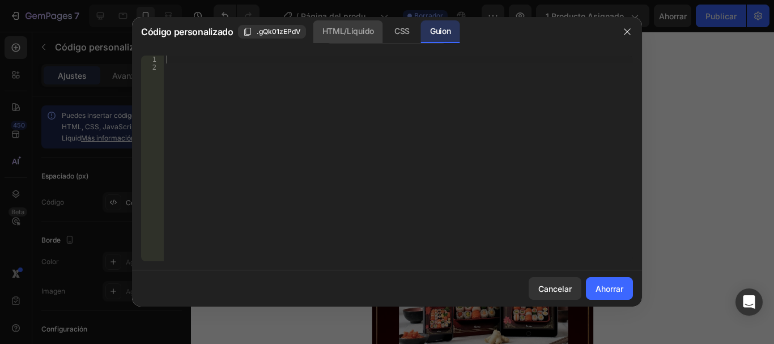
click at [348, 35] on font "HTML/Líquido" at bounding box center [348, 31] width 52 height 10
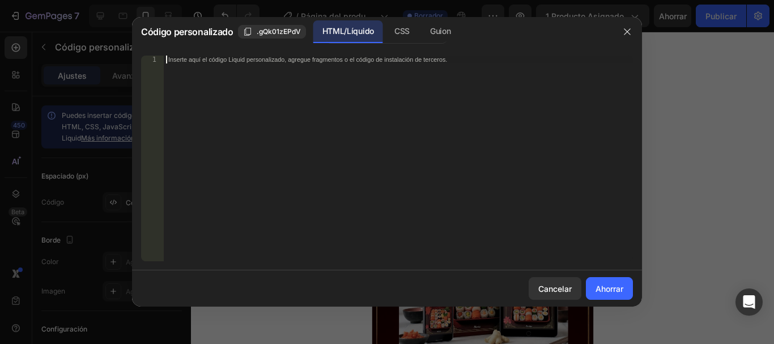
scroll to position [262, 0]
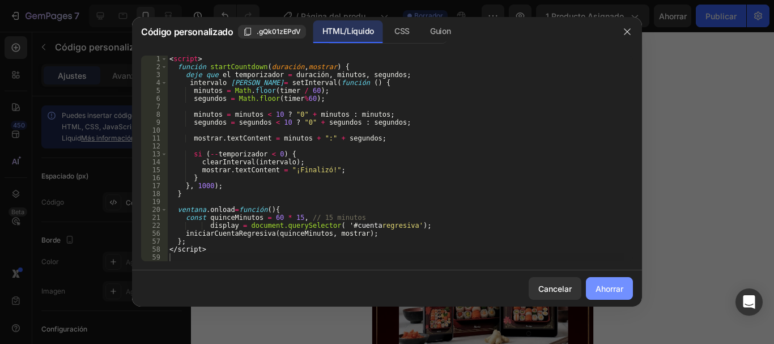
click at [607, 294] on font "Ahorrar" at bounding box center [609, 289] width 28 height 12
type textarea "</script>"
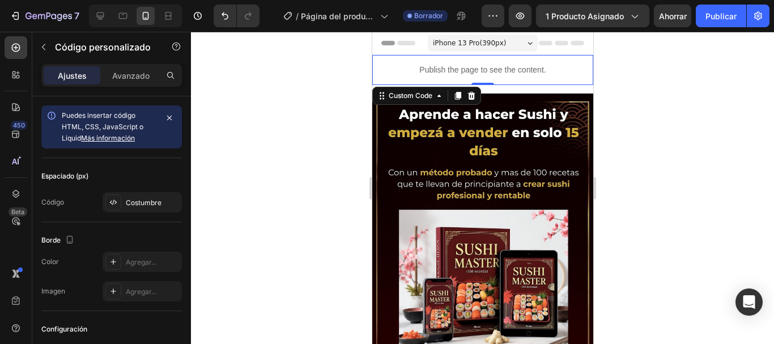
click at [466, 74] on p "Publish the page to see the content." at bounding box center [482, 70] width 221 height 12
click at [149, 198] on font "Costumbre" at bounding box center [144, 202] width 36 height 8
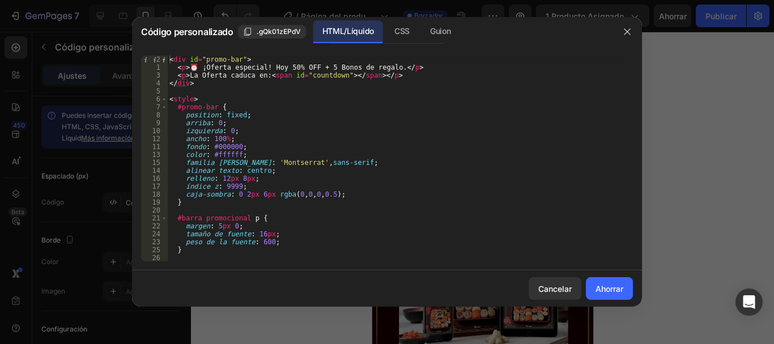
scroll to position [0, 0]
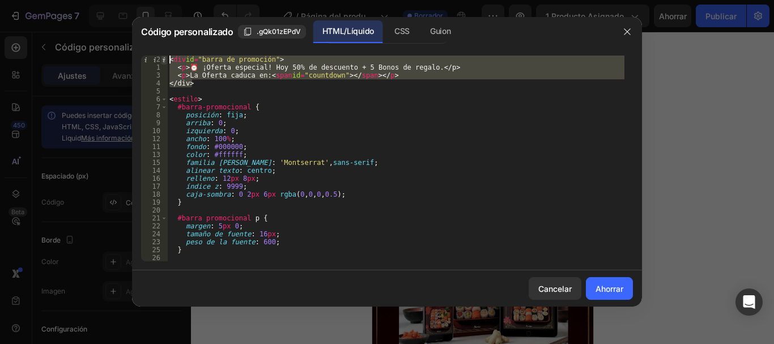
drag, startPoint x: 201, startPoint y: 84, endPoint x: 164, endPoint y: 61, distance: 42.8
click at [164, 61] on div "</div> 2 1 3 4 5 6 7 8 9 10 12 11 13 15 14 16 17 18 19 20 21 22 24 23 25 26 27 …" at bounding box center [387, 159] width 492 height 206
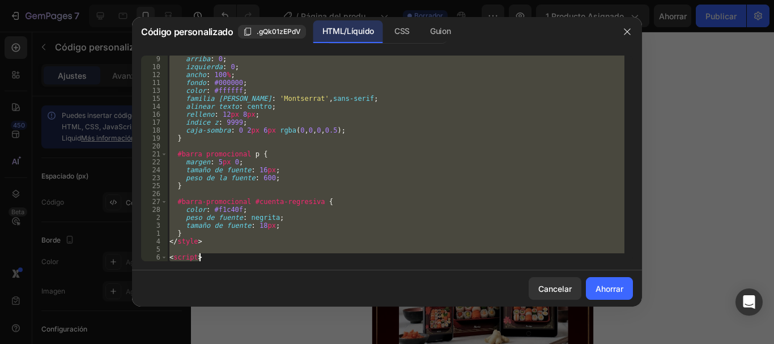
scroll to position [64, 0]
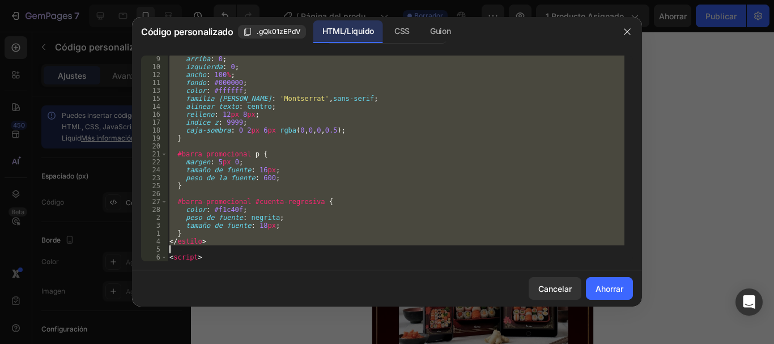
drag, startPoint x: 169, startPoint y: 96, endPoint x: 295, endPoint y: 246, distance: 196.6
click at [295, 246] on div "arriba : 0 ; izquierda : 0 ; ancho : 100 % ; fondo : #000000 ; color : #ffffff …" at bounding box center [395, 165] width 457 height 221
type textarea "</style>"
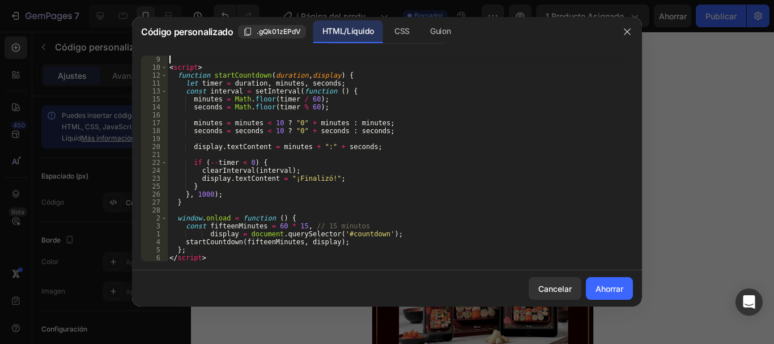
scroll to position [40, 0]
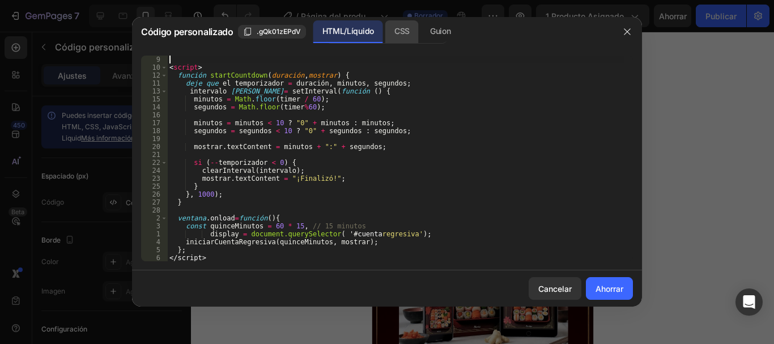
click at [397, 33] on font "CSS" at bounding box center [401, 31] width 15 height 10
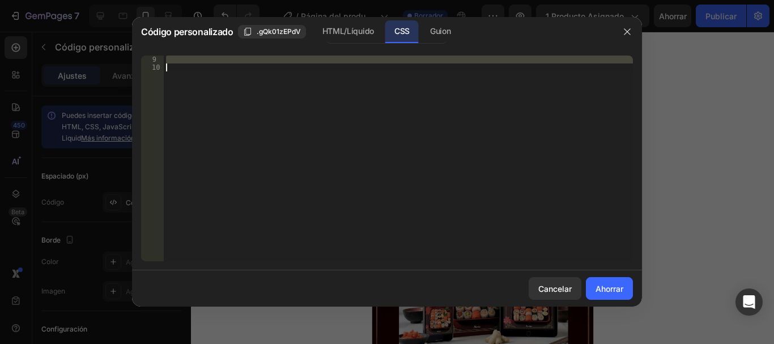
click at [196, 60] on div at bounding box center [398, 159] width 469 height 206
click at [191, 69] on div at bounding box center [398, 166] width 469 height 221
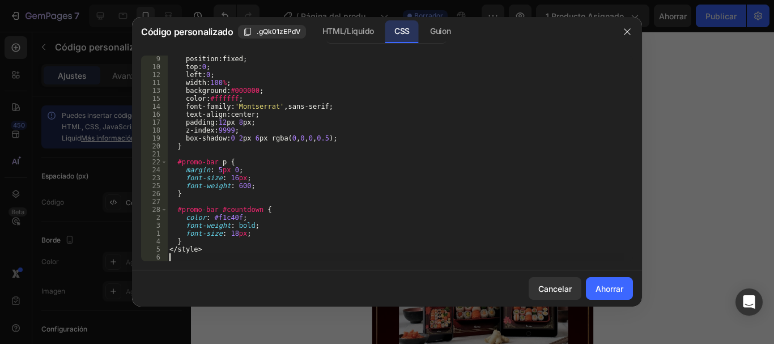
scroll to position [16, 0]
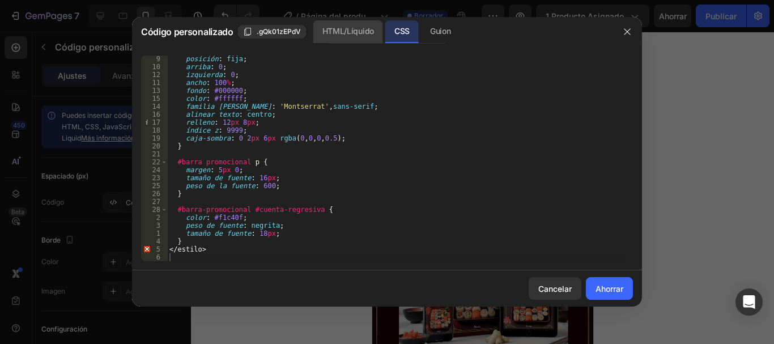
click at [346, 35] on font "HTML/Líquido" at bounding box center [348, 31] width 52 height 10
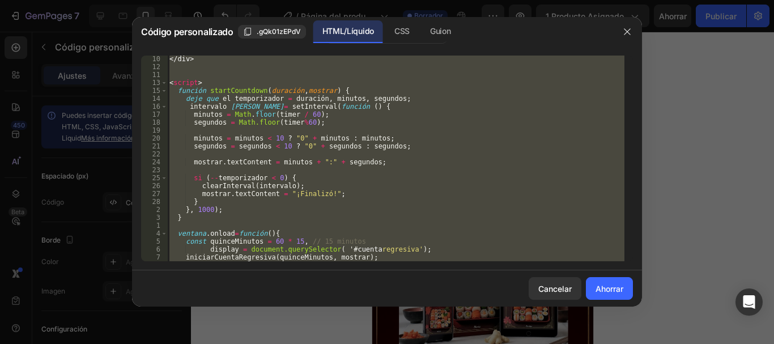
scroll to position [48, 0]
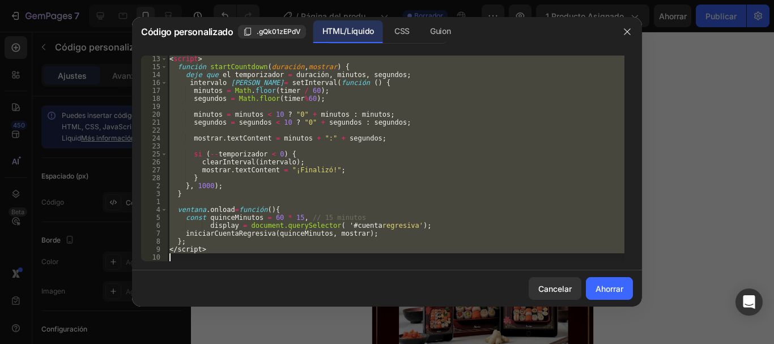
click at [262, 249] on div "< script > función startCountdown ( duración , mostrar ) { deje que el temporiz…" at bounding box center [395, 159] width 457 height 206
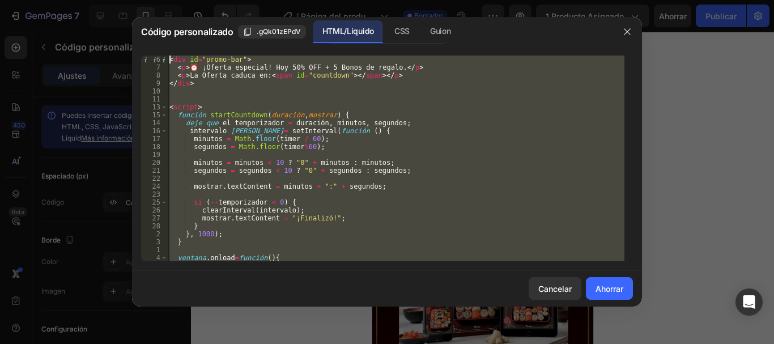
scroll to position [0, 0]
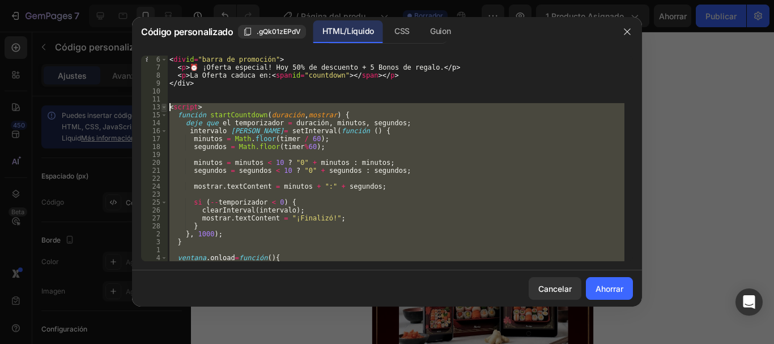
drag, startPoint x: 236, startPoint y: 249, endPoint x: 165, endPoint y: 106, distance: 159.9
click at [165, 106] on div "</script> 6 7 8 9 10 11 13 15 14 16 17 18 19 20 21 22 24 23 25 26 27 28 2 3 1 4…" at bounding box center [387, 159] width 492 height 206
type textarea "<script> function startCountdown(duration, display) {"
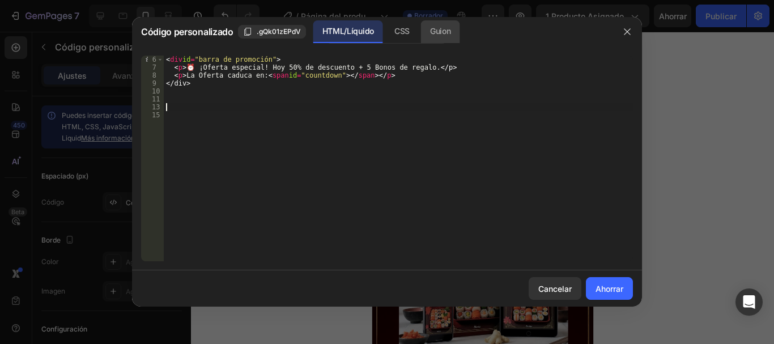
click at [432, 33] on font "Guion" at bounding box center [440, 31] width 20 height 10
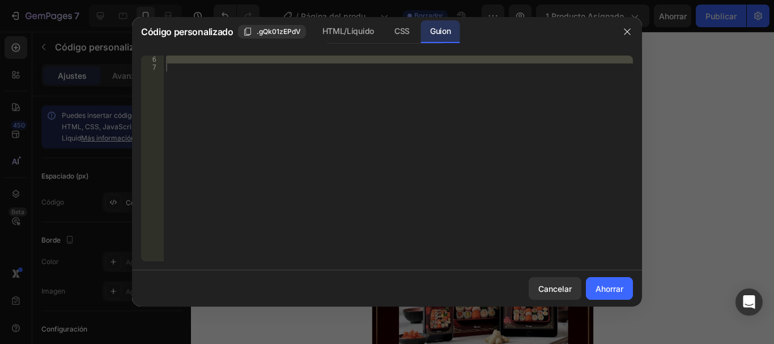
click at [246, 72] on div at bounding box center [398, 159] width 469 height 206
paste textarea "</script>"
type textarea "</script>"
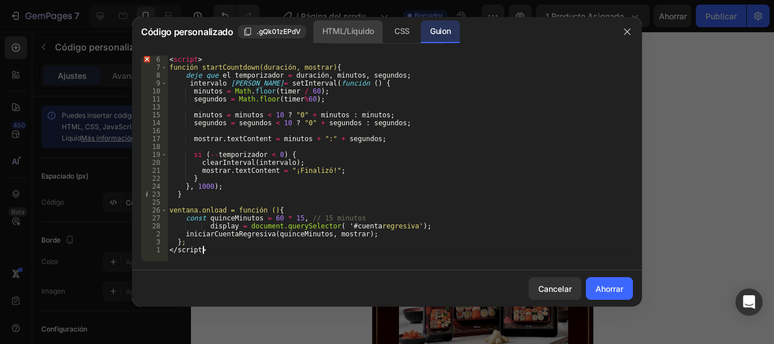
click at [340, 32] on font "HTML/Líquido" at bounding box center [348, 31] width 52 height 10
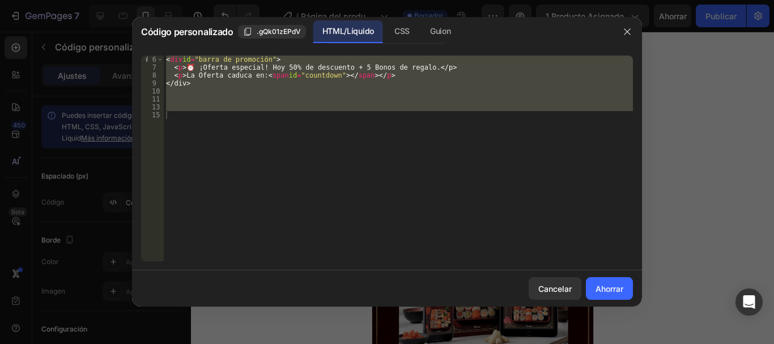
click at [192, 115] on div "< div id = "barra de promoción" > < p > ⏰ ¡Oferta especial! Hoy 50% de descuent…" at bounding box center [398, 159] width 469 height 206
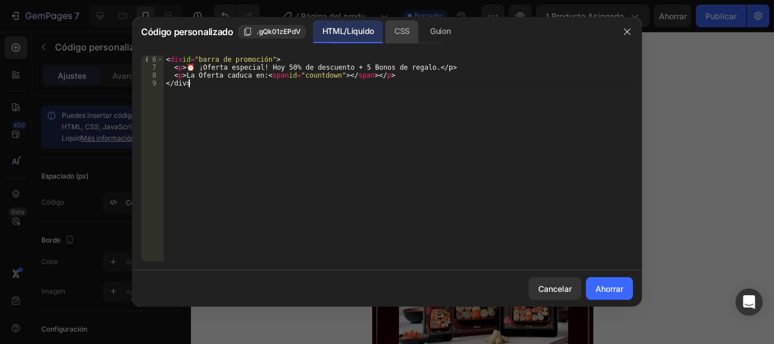
click at [406, 31] on font "CSS" at bounding box center [401, 31] width 15 height 10
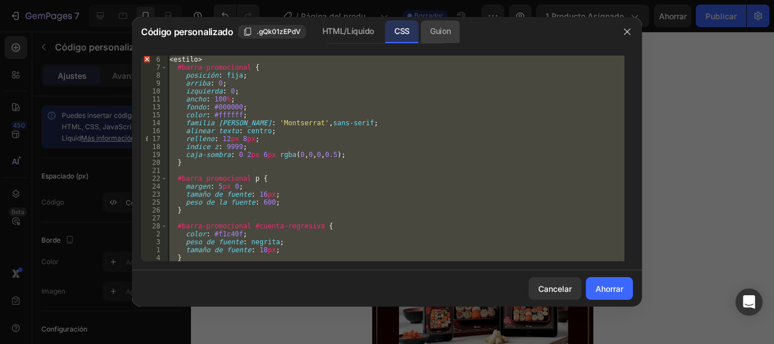
click at [444, 32] on font "Guion" at bounding box center [440, 31] width 20 height 10
type textarea "}; </script>"
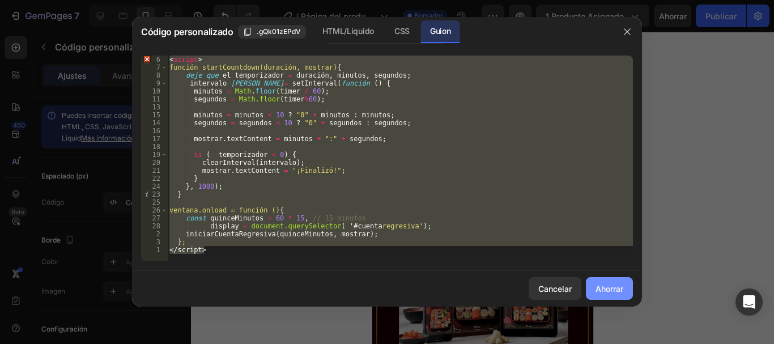
click at [610, 285] on font "Ahorrar" at bounding box center [609, 289] width 28 height 10
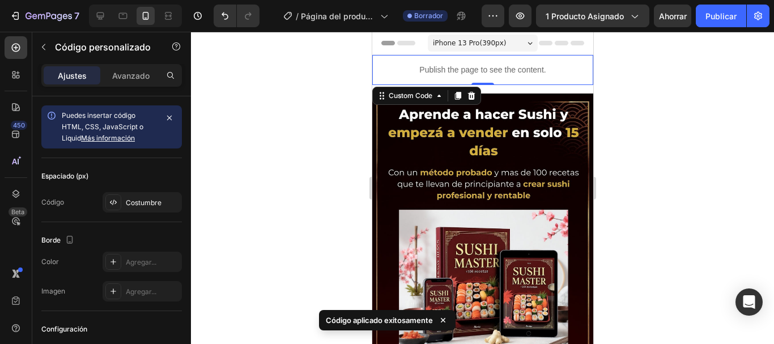
click at [430, 63] on div "Publish the page to see the content." at bounding box center [482, 70] width 221 height 30
click at [432, 65] on p "Publish the page to see the content." at bounding box center [482, 70] width 221 height 12
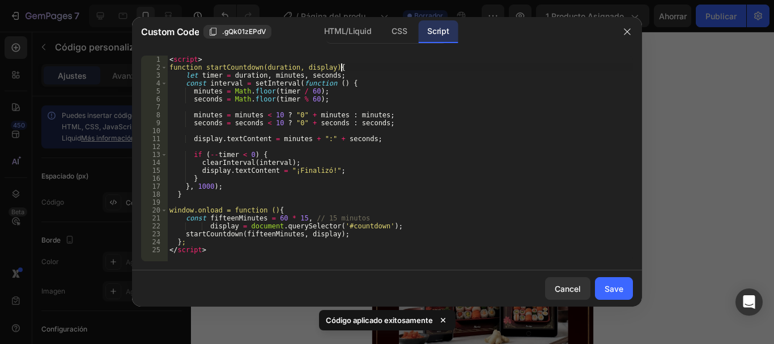
click at [432, 65] on div "< script > function startCountdown(duration, display) { let timer = duration , …" at bounding box center [400, 166] width 466 height 221
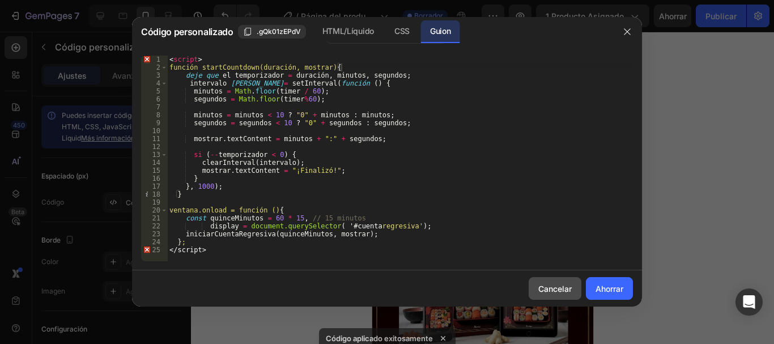
click at [557, 286] on font "Cancelar" at bounding box center [554, 289] width 33 height 10
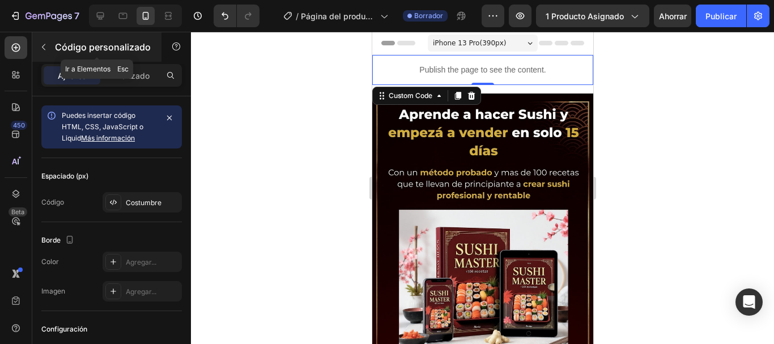
click at [40, 50] on icon "button" at bounding box center [43, 46] width 9 height 9
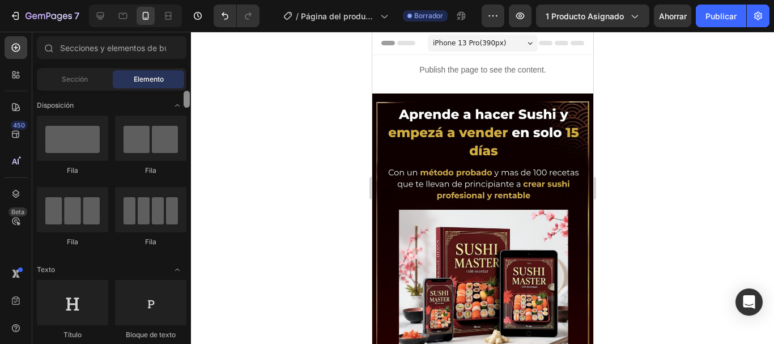
drag, startPoint x: 188, startPoint y: 335, endPoint x: 210, endPoint y: 86, distance: 250.2
click at [210, 0] on div "7 / Página del producto - 27 [PERSON_NAME], 11:25:19 Borrador Avance 1 producto…" at bounding box center [387, 0] width 774 height 0
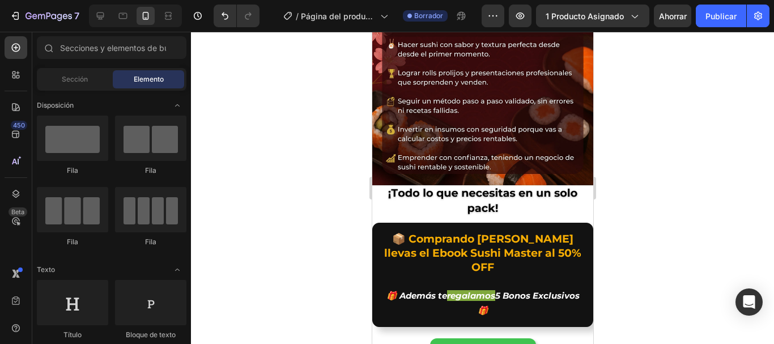
scroll to position [634, 0]
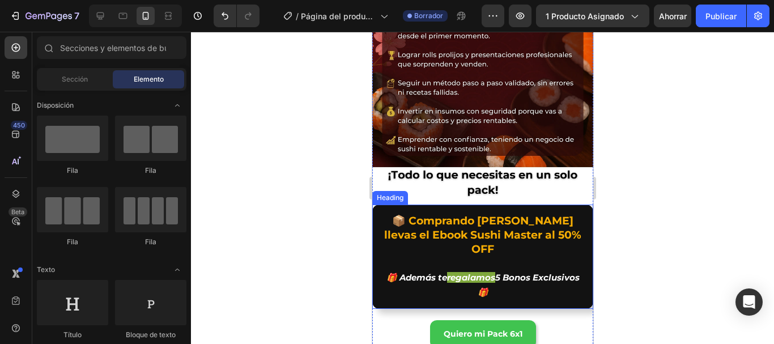
click at [551, 227] on h2 "📦 Comprando [PERSON_NAME] llevas el Ebook Sushi Master al 50% OFF 🎁 Además te r…" at bounding box center [482, 256] width 221 height 104
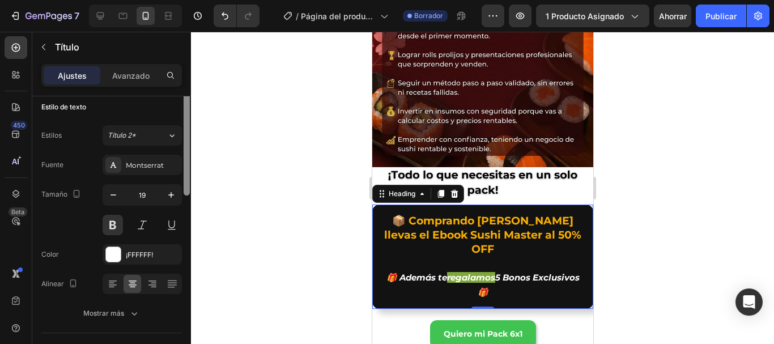
scroll to position [0, 0]
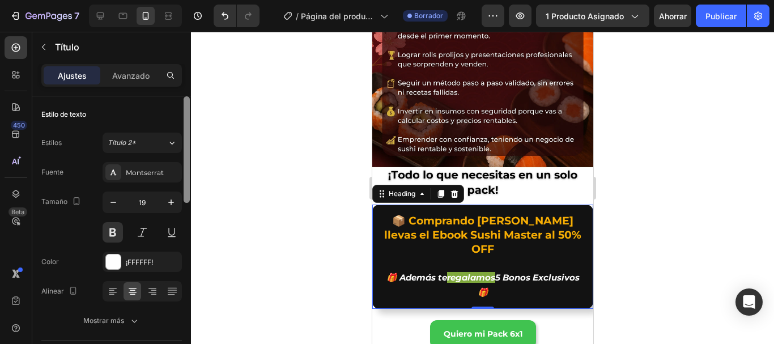
drag, startPoint x: 188, startPoint y: 159, endPoint x: 185, endPoint y: 120, distance: 39.2
click at [189, 122] on div at bounding box center [187, 149] width 6 height 106
click at [131, 74] on font "Avanzado" at bounding box center [130, 76] width 37 height 10
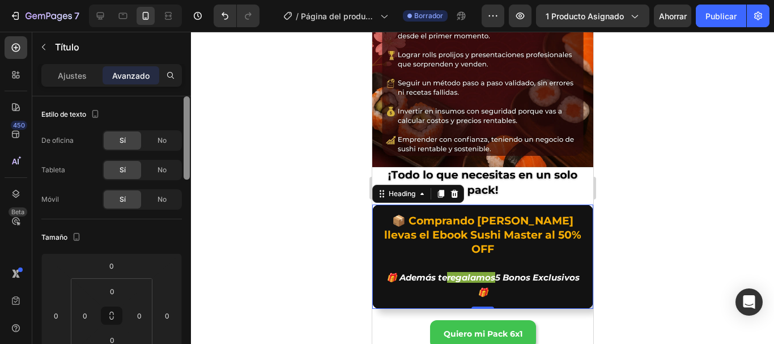
drag, startPoint x: 189, startPoint y: 122, endPoint x: 201, endPoint y: 53, distance: 70.2
click at [201, 0] on div "7 / Página del producto - 27 [PERSON_NAME], 11:25:19 Borrador Avance 1 producto…" at bounding box center [387, 0] width 774 height 0
